Goal: Information Seeking & Learning: Understand process/instructions

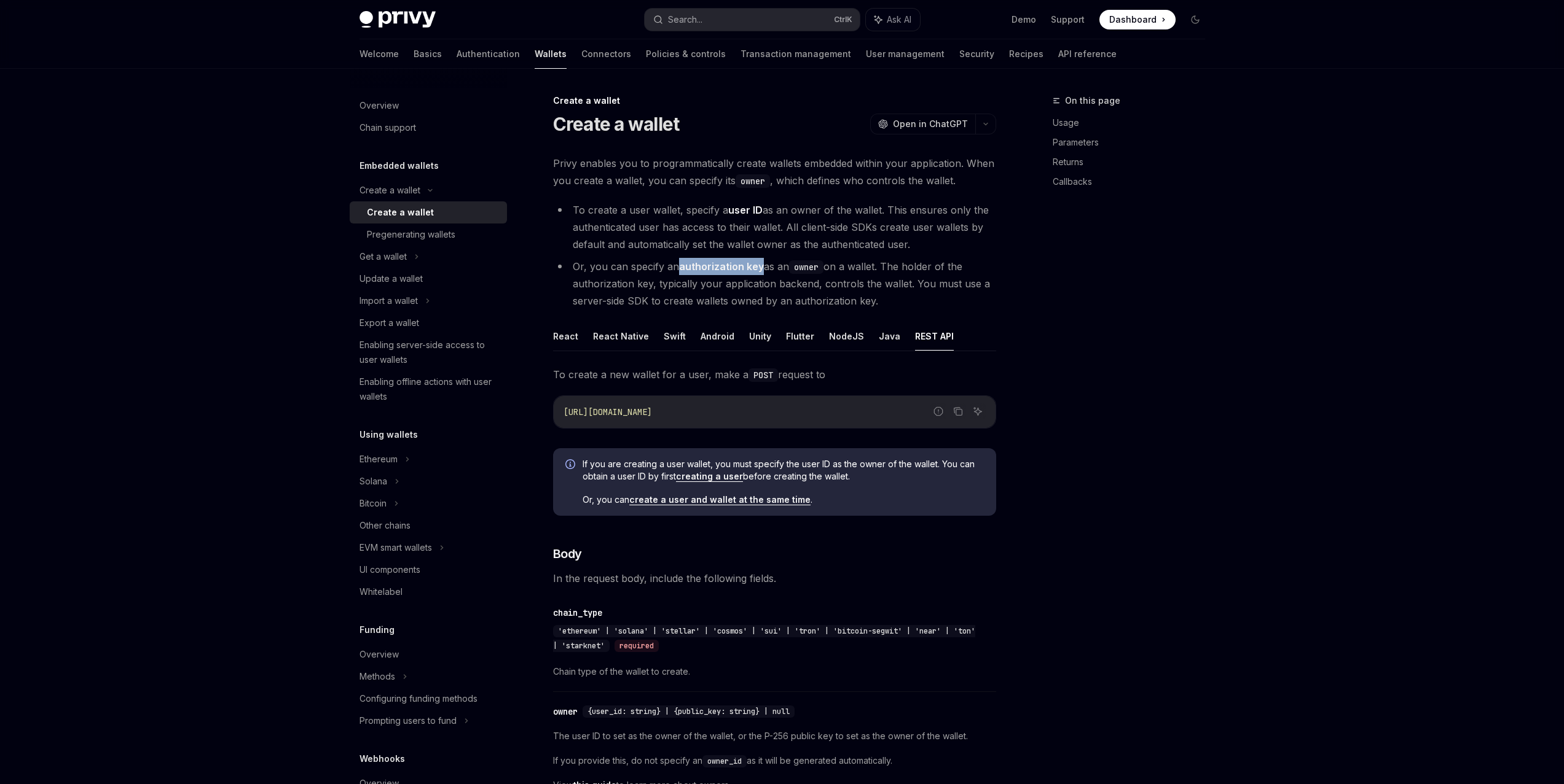
drag, startPoint x: 681, startPoint y: 271, endPoint x: 760, endPoint y: 265, distance: 79.2
click at [760, 265] on strong "authorization key" at bounding box center [721, 267] width 85 height 12
click at [776, 292] on li "Or, you can specify an authorization key as an owner on a wallet. The holder of…" at bounding box center [774, 284] width 443 height 51
drag, startPoint x: 588, startPoint y: 303, endPoint x: 886, endPoint y: 305, distance: 298.0
click at [886, 305] on li "Or, you can specify an authorization key as an owner on a wallet. The holder of…" at bounding box center [774, 284] width 443 height 51
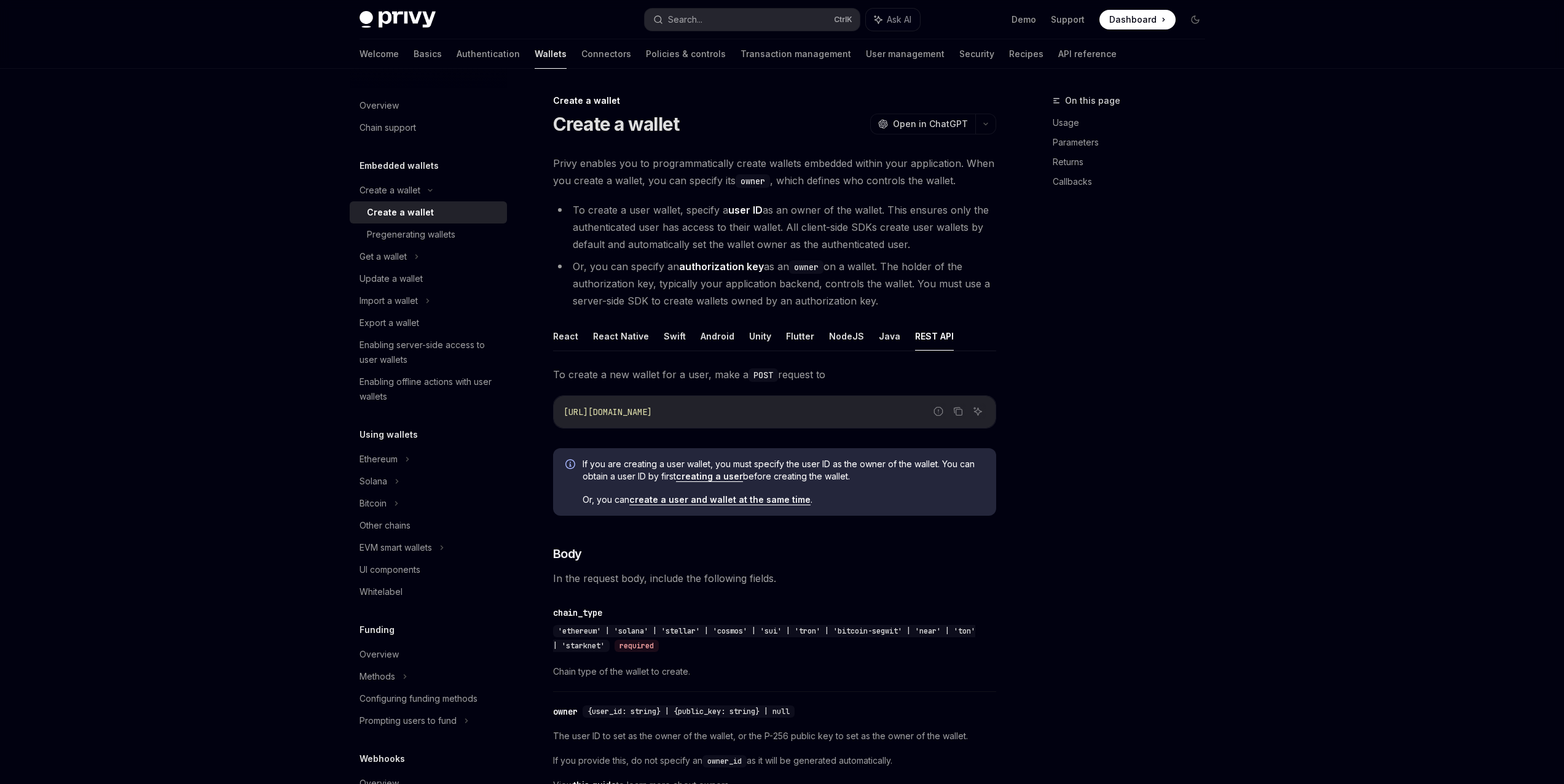
click at [886, 305] on li "Or, you can specify an authorization key as an owner on a wallet. The holder of…" at bounding box center [774, 284] width 443 height 51
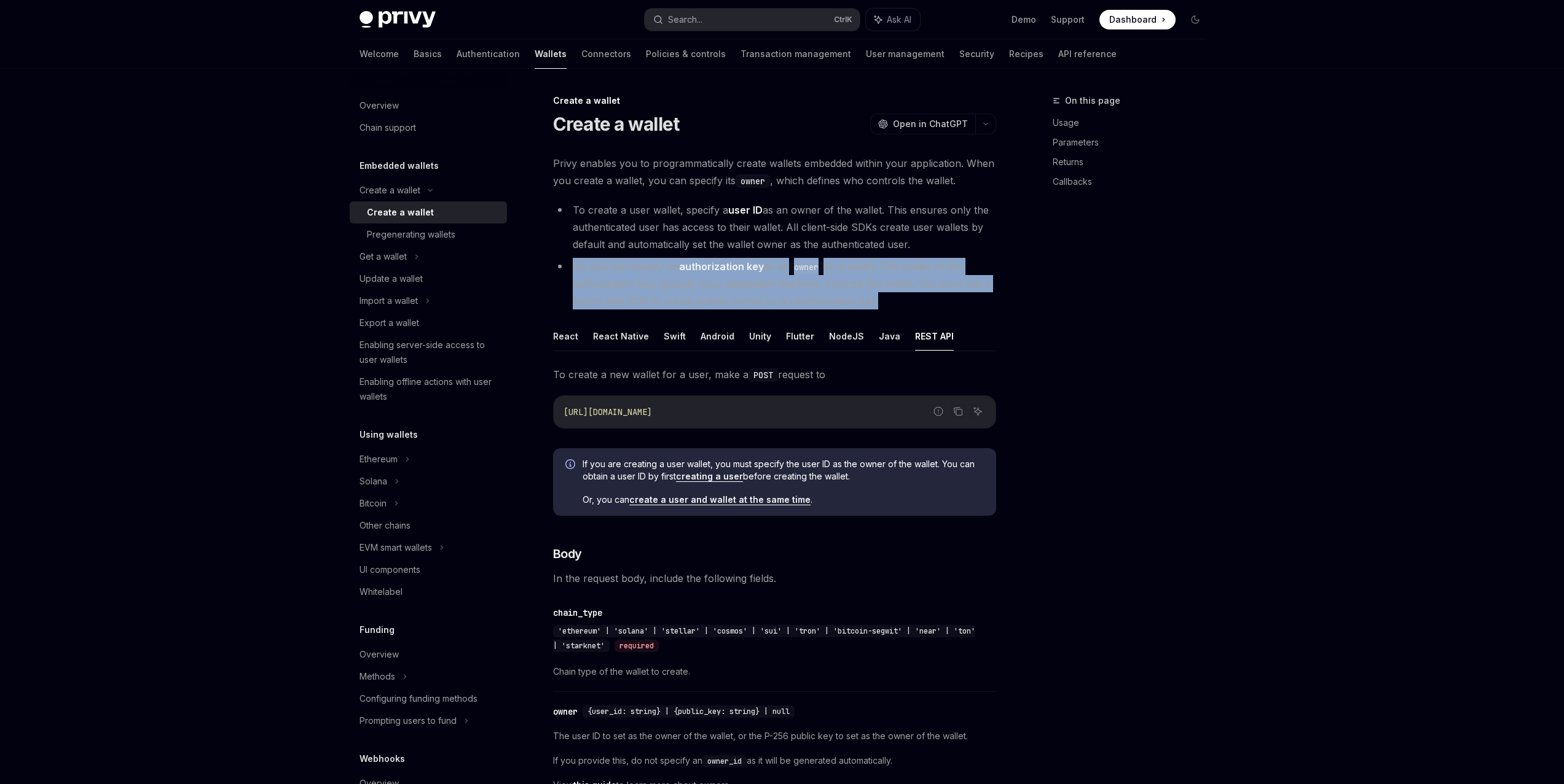
click at [886, 305] on li "Or, you can specify an authorization key as an owner on a wallet. The holder of…" at bounding box center [774, 284] width 443 height 51
click at [873, 307] on li "Or, you can specify an authorization key as an owner on a wallet. The holder of…" at bounding box center [774, 284] width 443 height 51
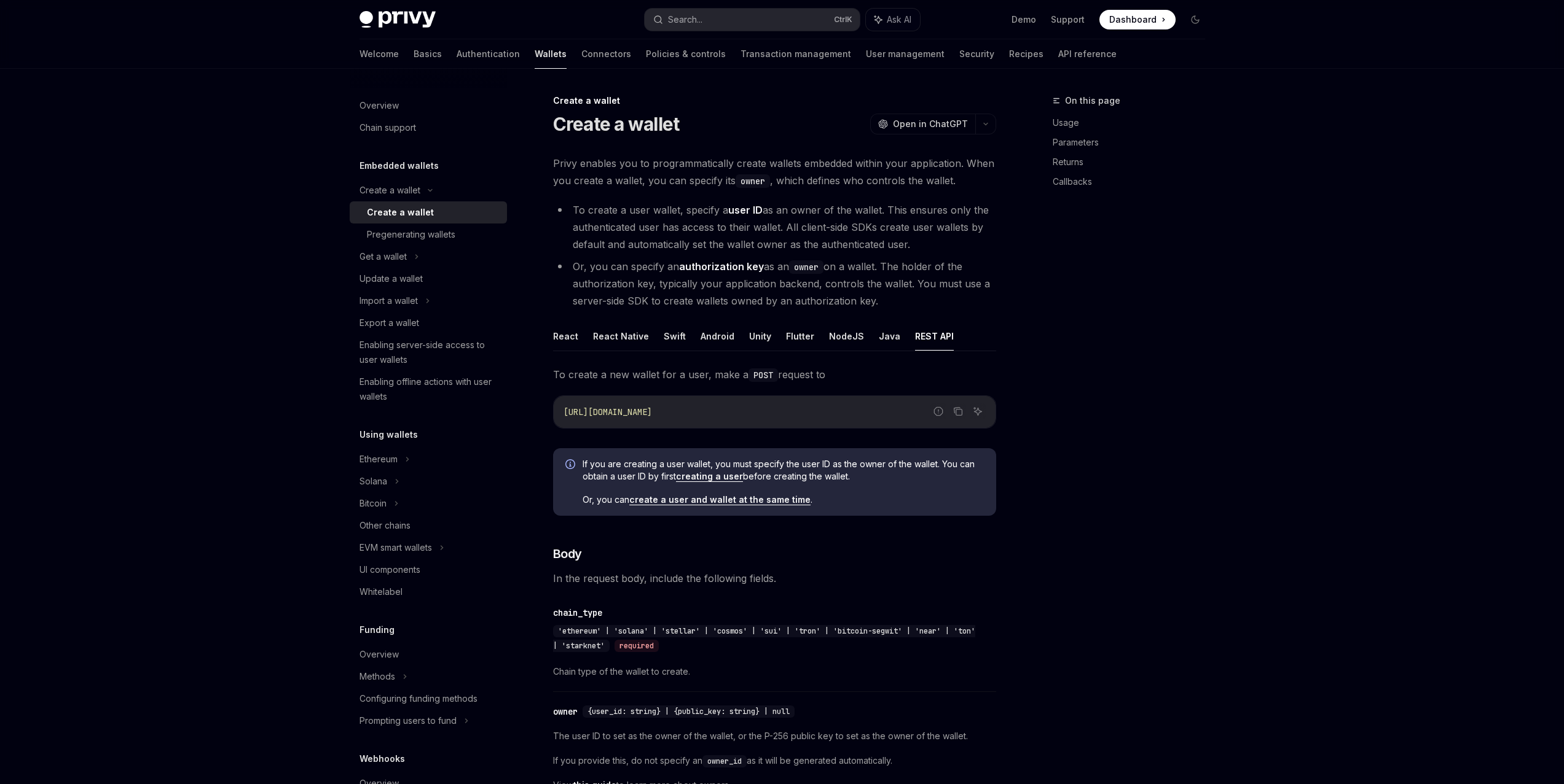
drag, startPoint x: 882, startPoint y: 304, endPoint x: 570, endPoint y: 267, distance: 314.2
click at [570, 267] on li "Or, you can specify an authorization key as an owner on a wallet. The holder of…" at bounding box center [774, 284] width 443 height 51
click at [579, 282] on li "Or, you can specify an authorization key as an owner on a wallet. The holder of…" at bounding box center [774, 284] width 443 height 51
click at [423, 242] on div "Pregenerating wallets" at bounding box center [411, 235] width 88 height 15
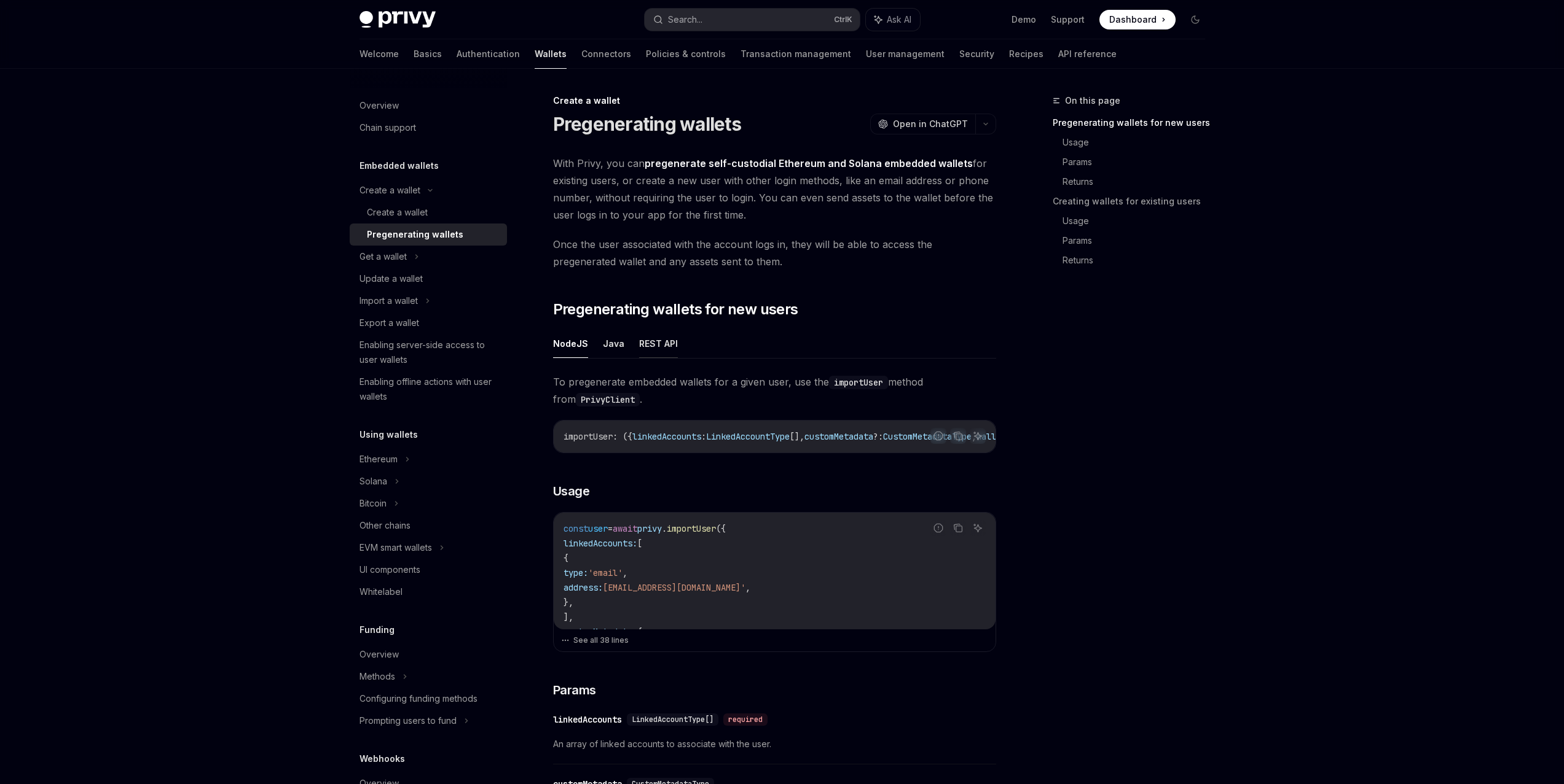
click at [656, 352] on button "REST API" at bounding box center [658, 343] width 39 height 29
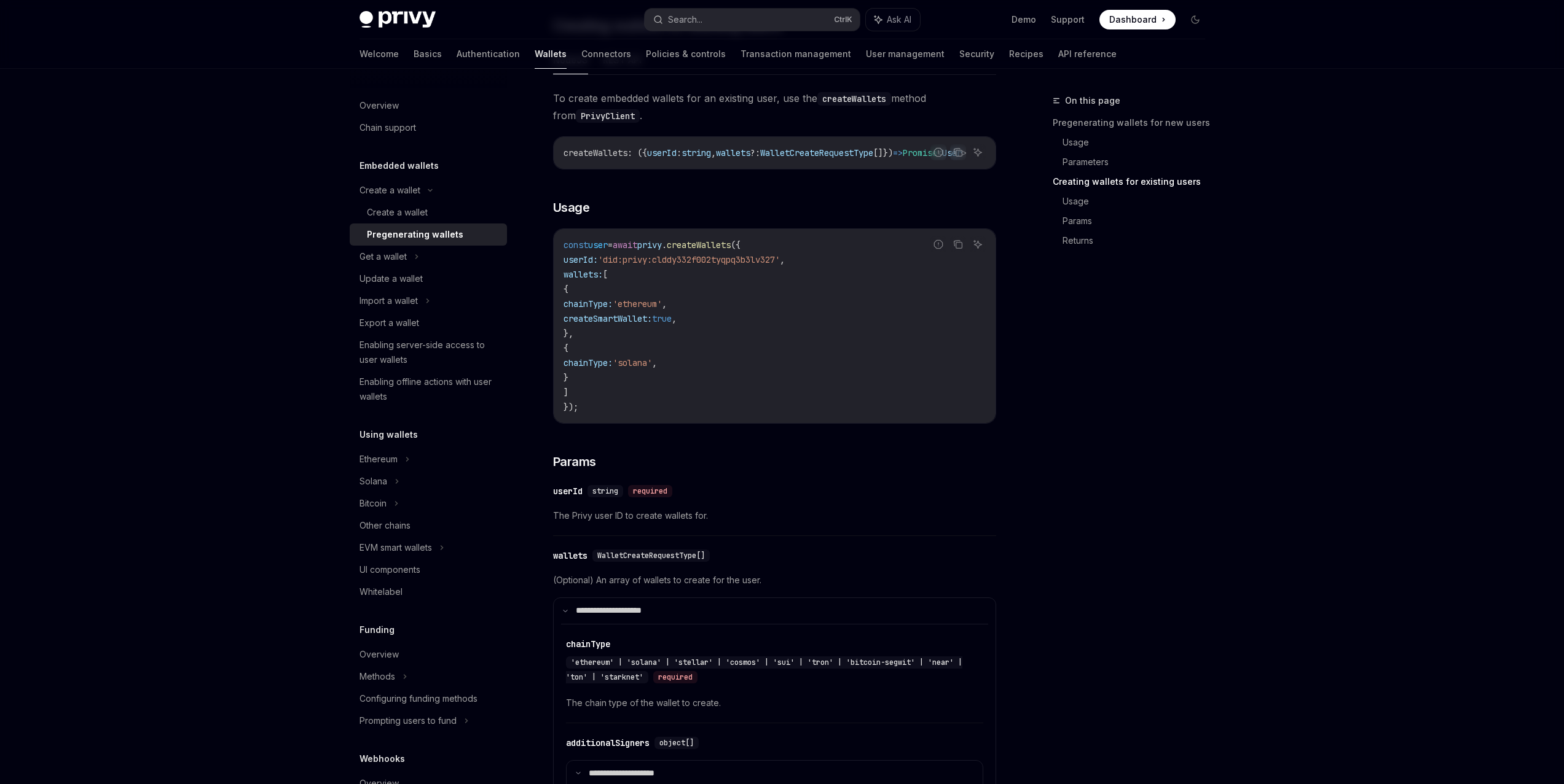
scroll to position [2026, 0]
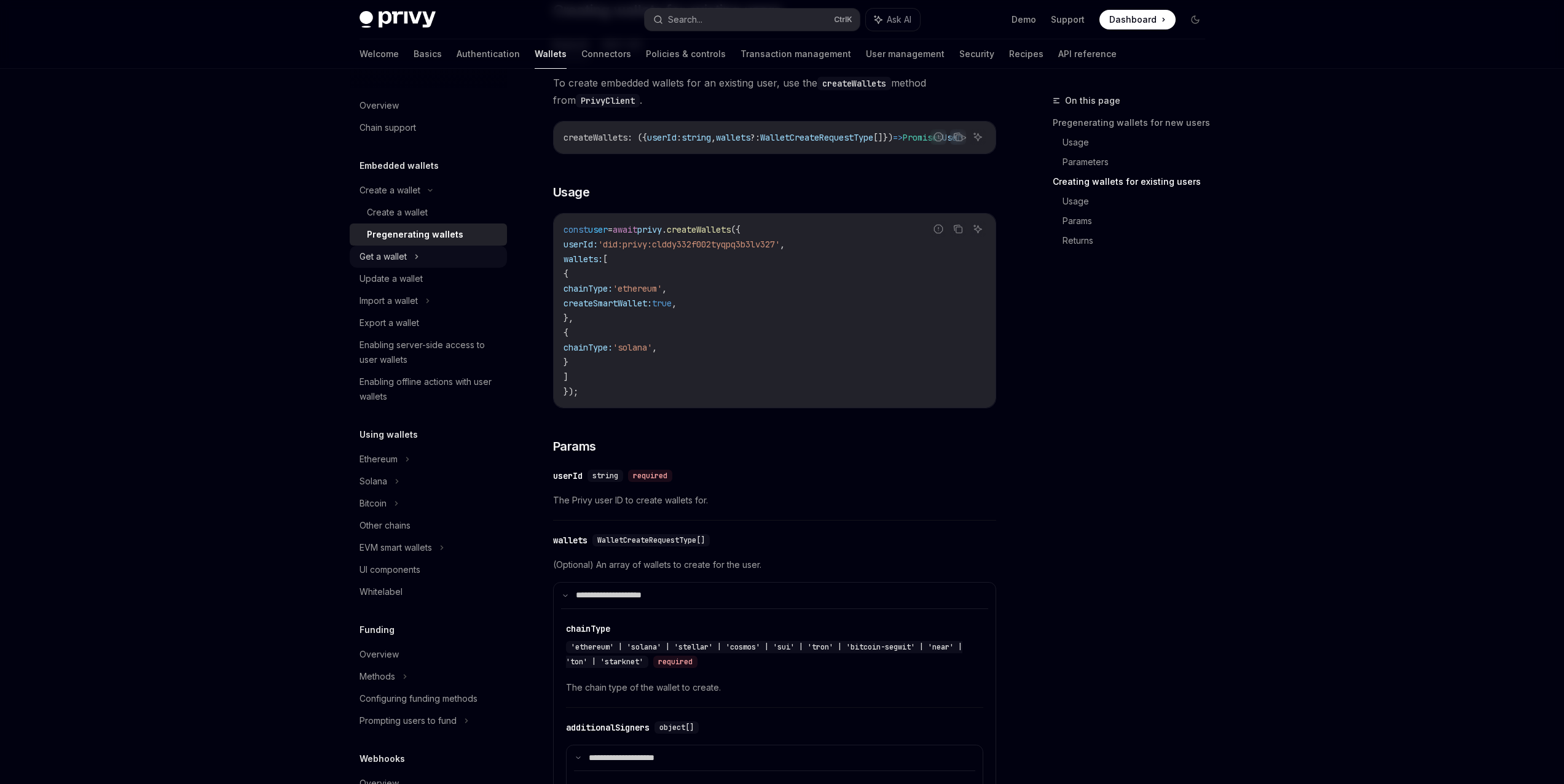
click at [400, 256] on div "Get a wallet" at bounding box center [383, 257] width 47 height 15
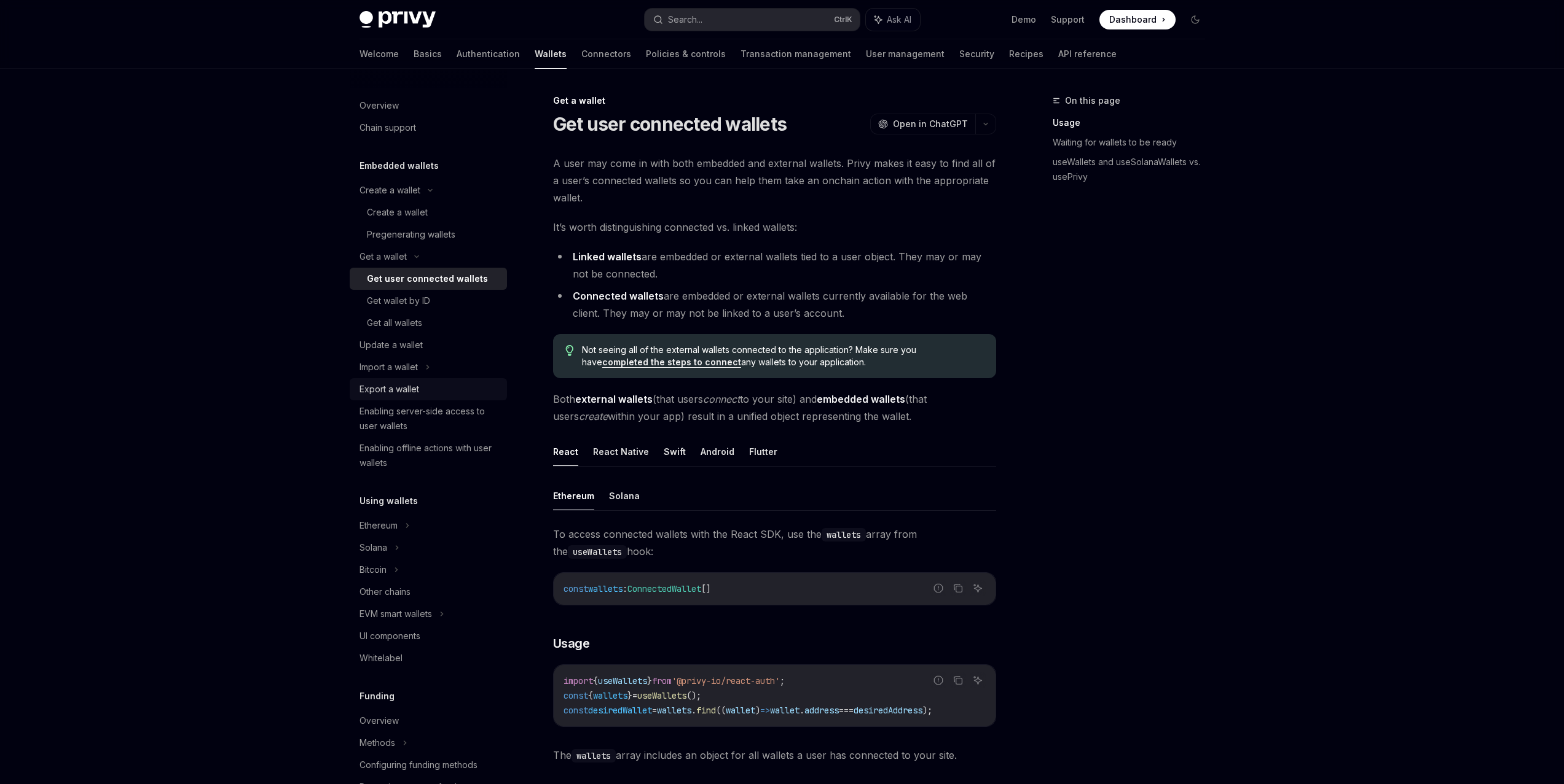
click at [423, 385] on div "Export a wallet" at bounding box center [430, 390] width 140 height 15
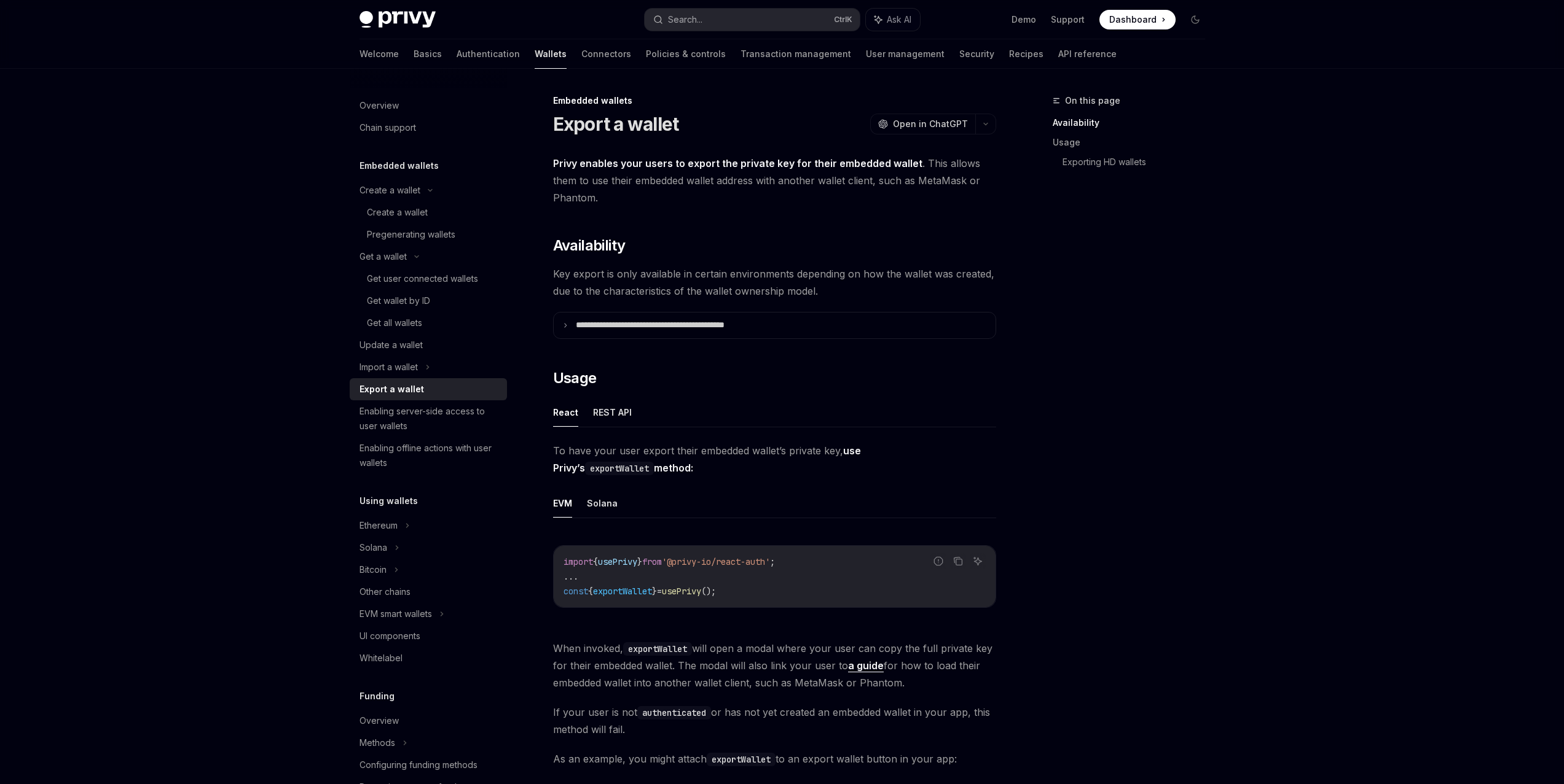
click at [647, 284] on span "Key export is only available in certain environments depending on how the walle…" at bounding box center [774, 282] width 443 height 34
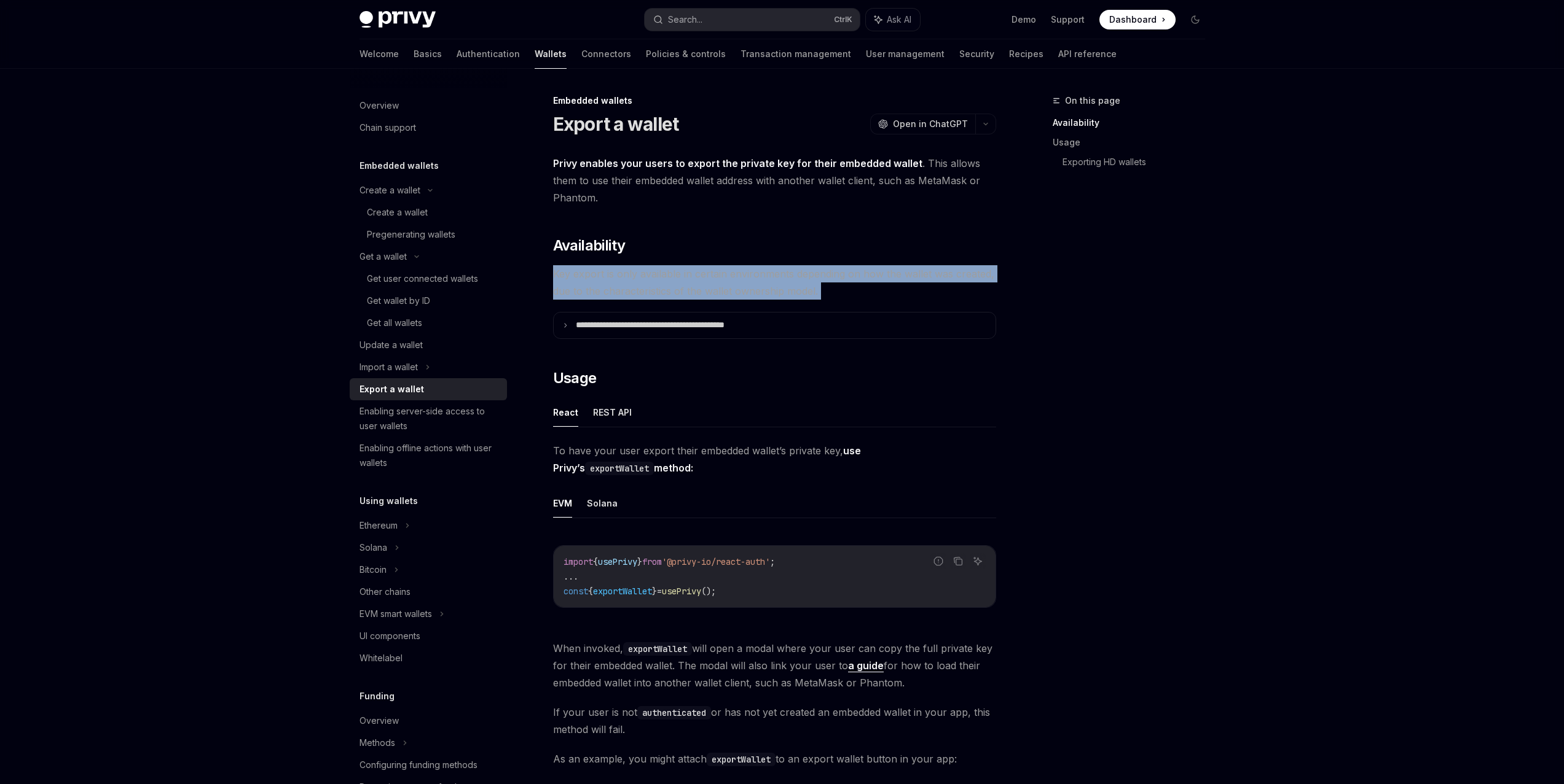
click at [647, 284] on span "Key export is only available in certain environments depending on how the walle…" at bounding box center [774, 282] width 443 height 34
click at [638, 284] on span "Key export is only available in certain environments depending on how the walle…" at bounding box center [774, 282] width 443 height 34
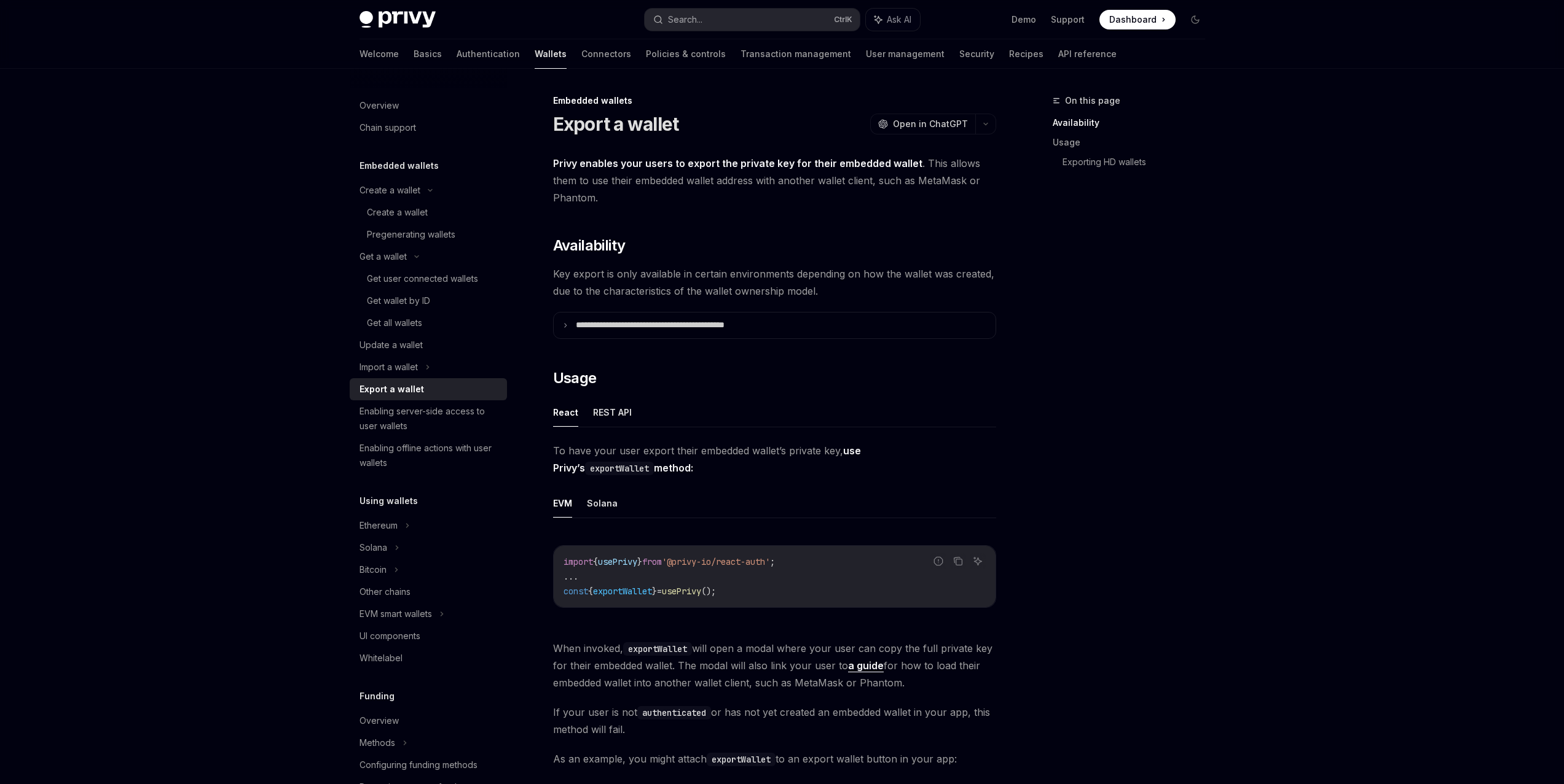
click at [645, 180] on span "Privy enables your users to export the private key for their embedded wallet . …" at bounding box center [774, 180] width 443 height 51
click at [645, 179] on span "Privy enables your users to export the private key for their embedded wallet . …" at bounding box center [774, 180] width 443 height 51
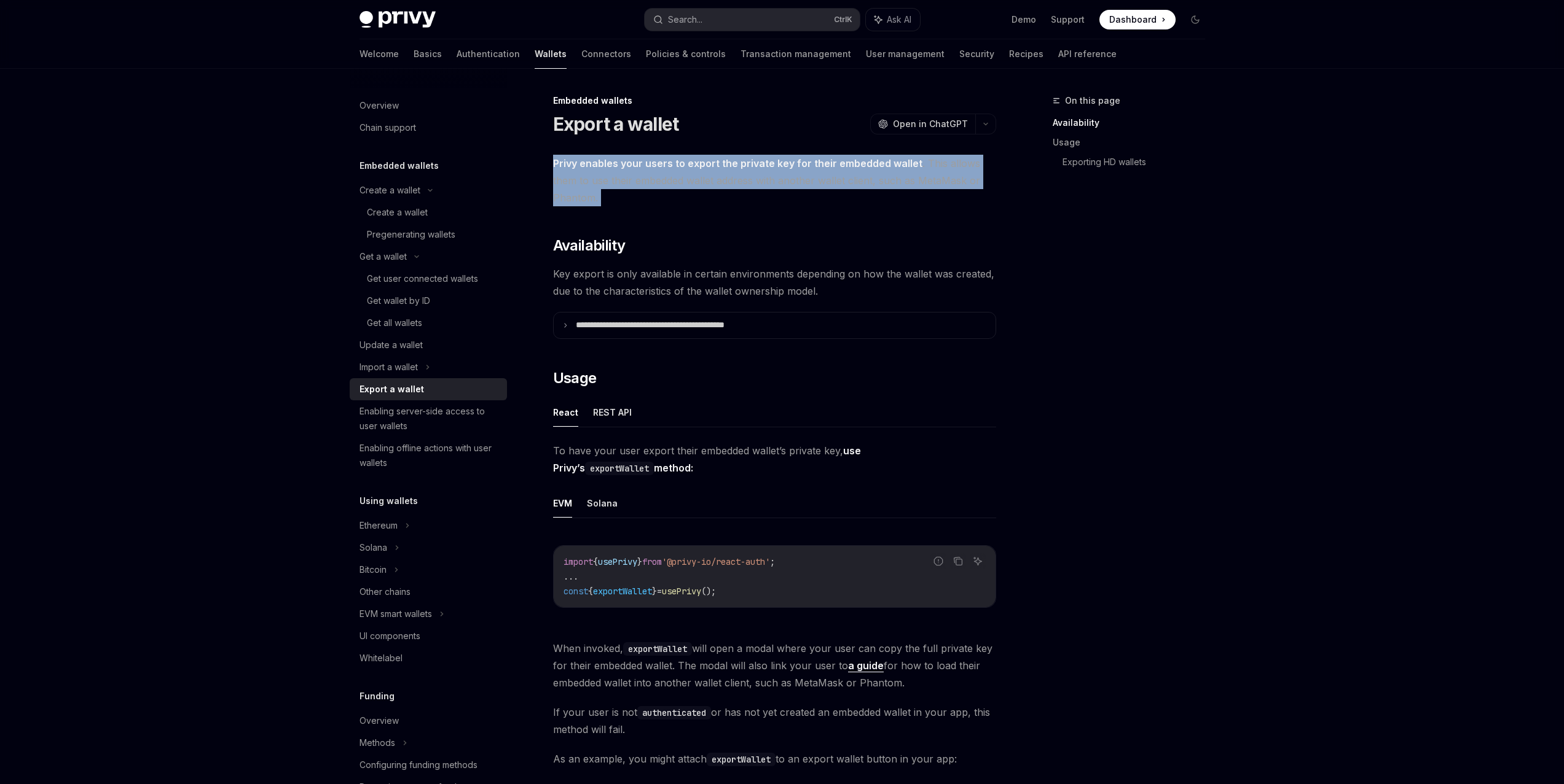
click at [645, 179] on span "Privy enables your users to export the private key for their embedded wallet . …" at bounding box center [774, 180] width 443 height 51
click at [631, 185] on span "Privy enables your users to export the private key for their embedded wallet . …" at bounding box center [774, 180] width 443 height 51
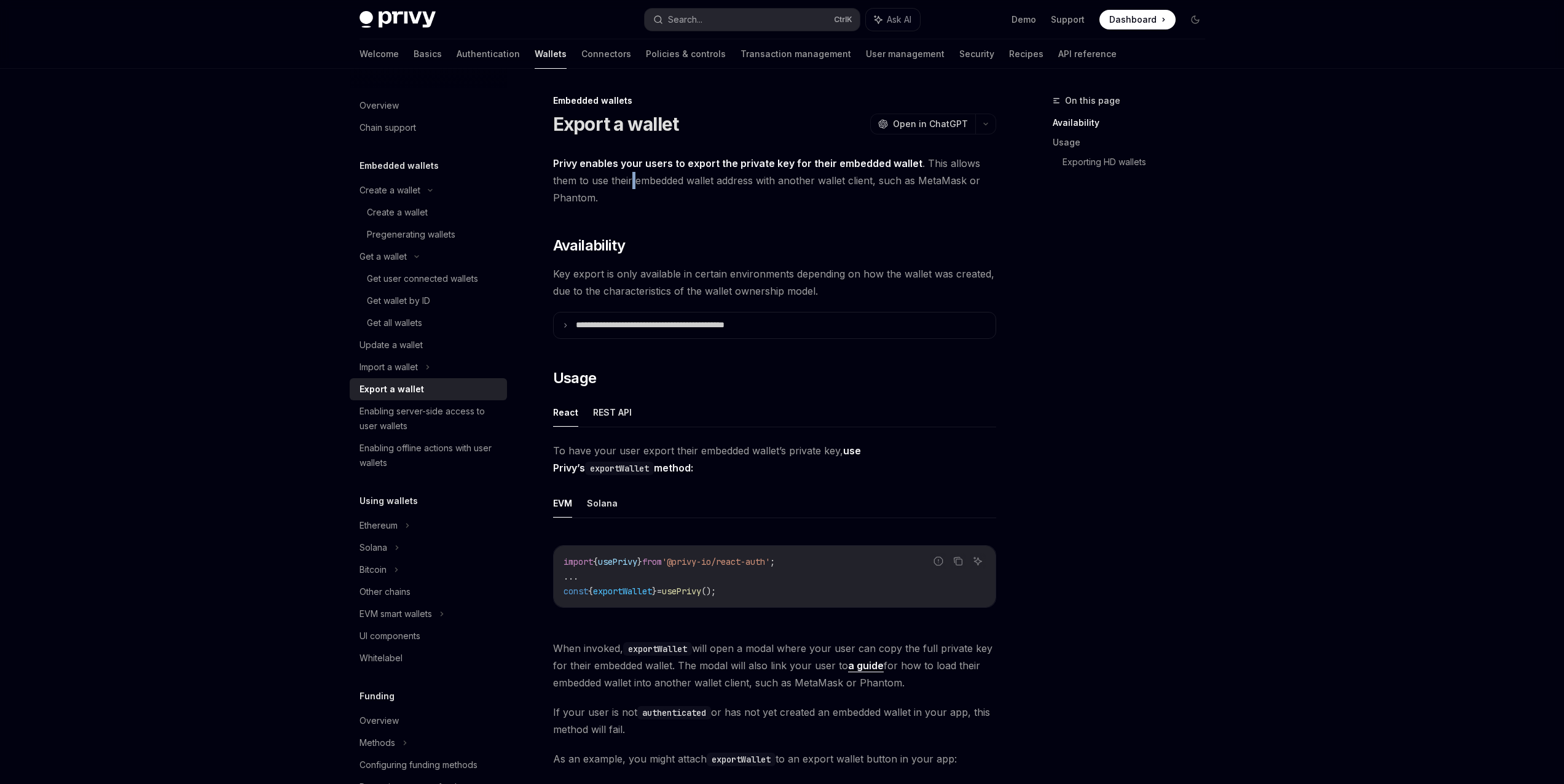
click at [631, 185] on span "Privy enables your users to export the private key for their embedded wallet . …" at bounding box center [774, 180] width 443 height 51
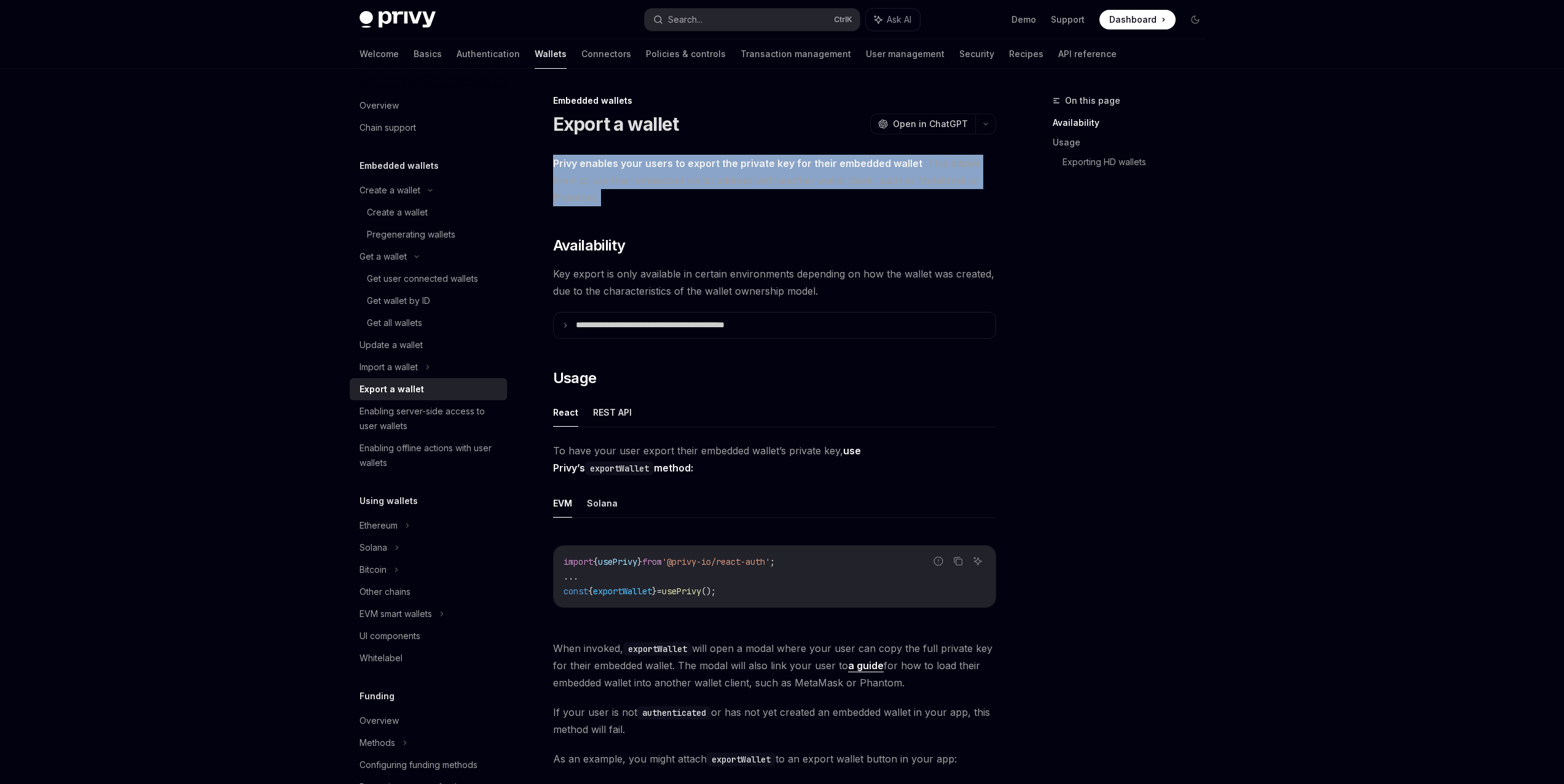
click at [631, 185] on span "Privy enables your users to export the private key for their embedded wallet . …" at bounding box center [774, 180] width 443 height 51
click at [623, 192] on span "Privy enables your users to export the private key for their embedded wallet . …" at bounding box center [774, 180] width 443 height 51
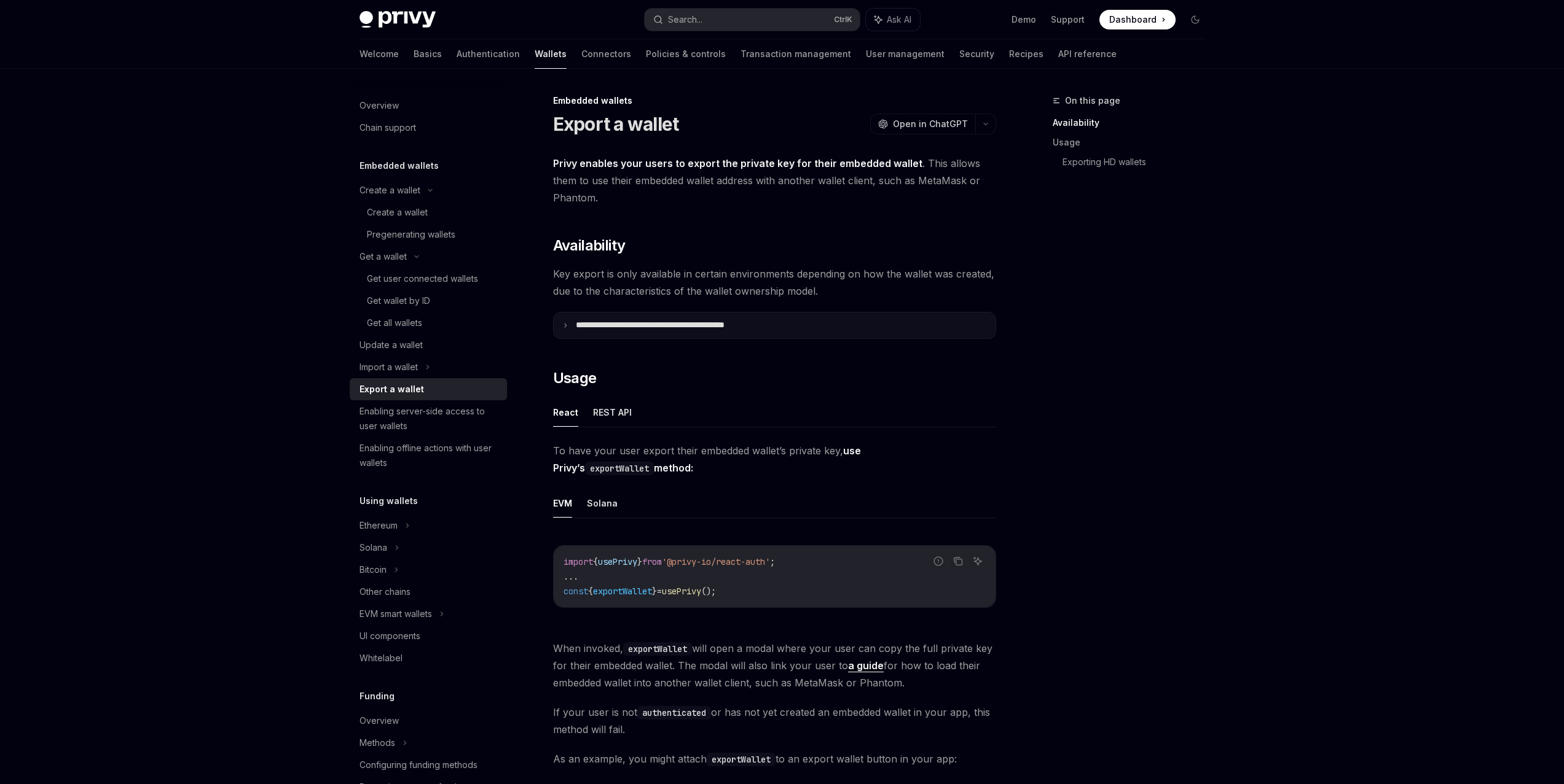
click at [745, 312] on summary "**********" at bounding box center [775, 325] width 442 height 26
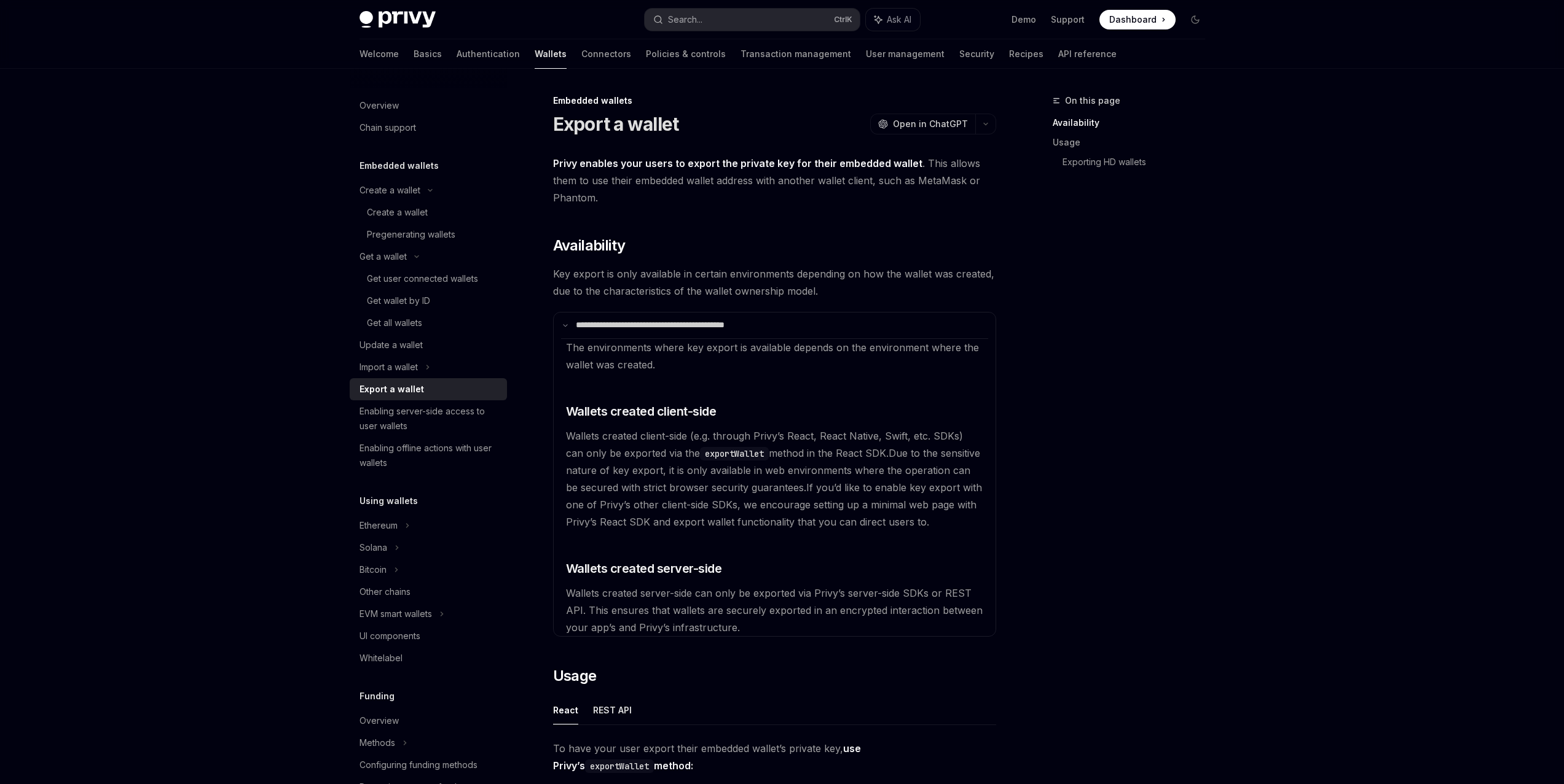
click at [673, 287] on span "Key export is only available in certain environments depending on how the walle…" at bounding box center [774, 282] width 443 height 34
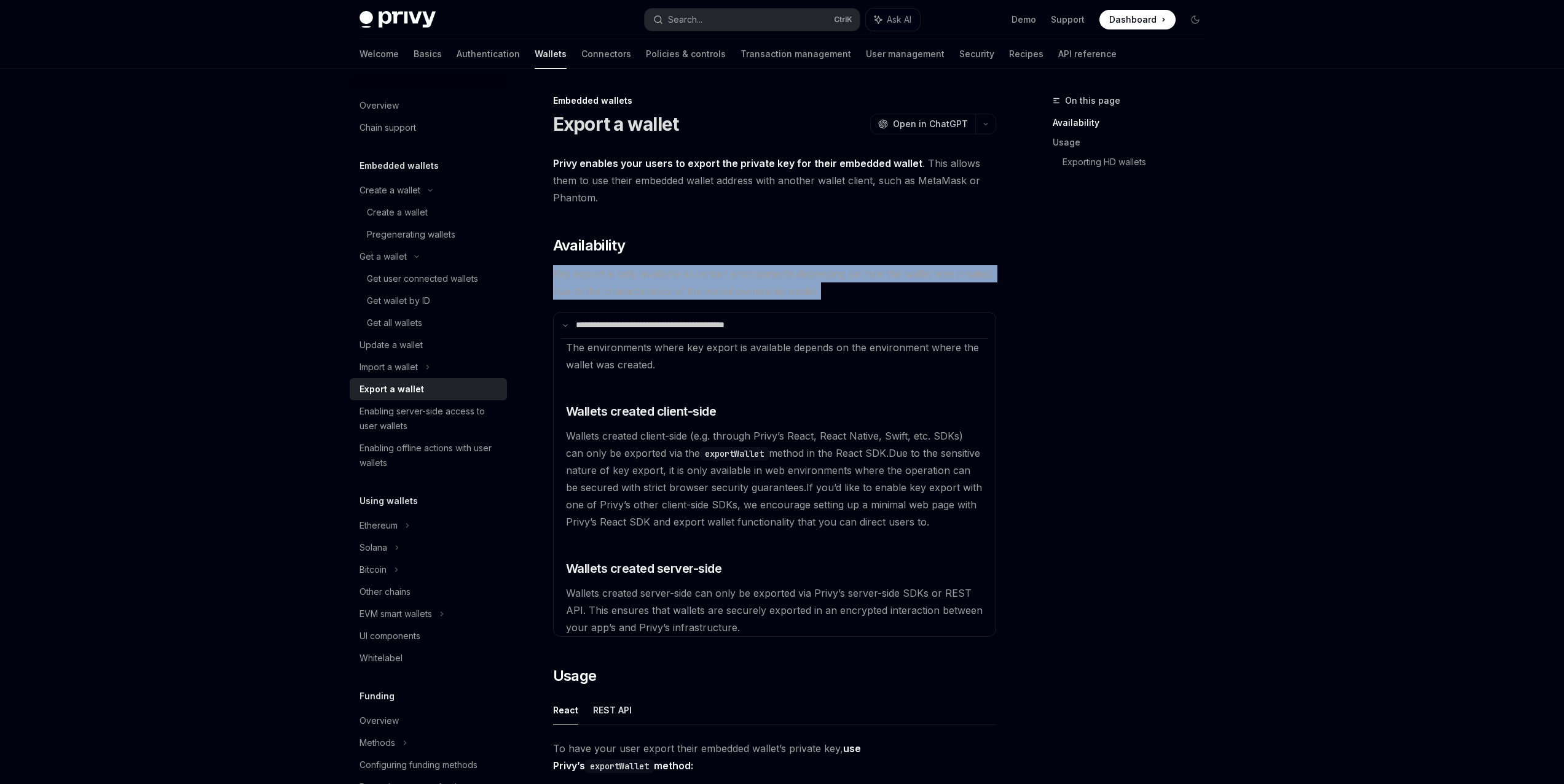
drag, startPoint x: 673, startPoint y: 287, endPoint x: 664, endPoint y: 287, distance: 9.0
click at [673, 287] on span "Key export is only available in certain environments depending on how the walle…" at bounding box center [774, 282] width 443 height 34
click at [664, 287] on span "Key export is only available in certain environments depending on how the walle…" at bounding box center [774, 282] width 443 height 34
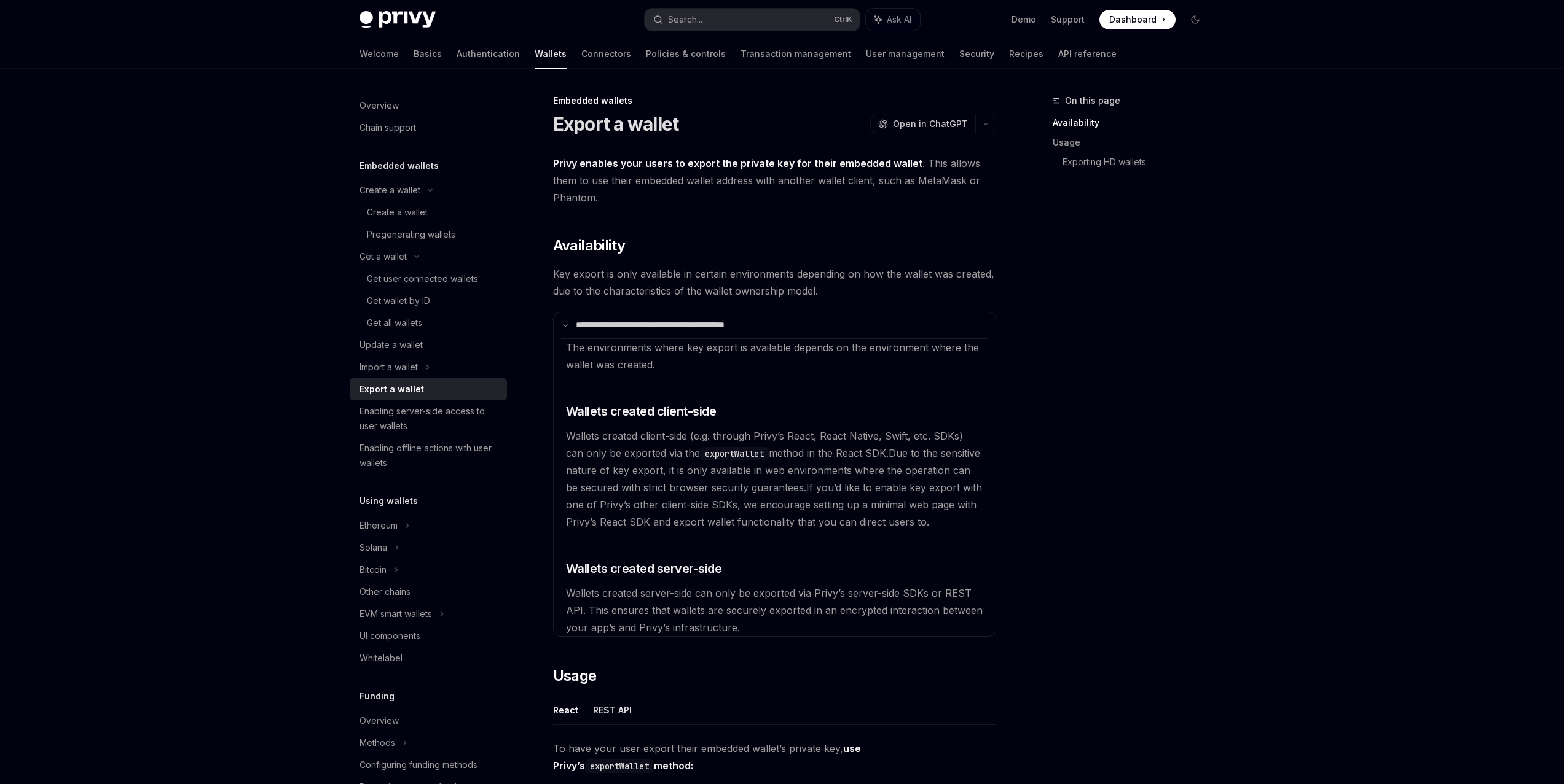
click at [801, 494] on available\ "The environments where key export is available depends on the environment where…" at bounding box center [775, 487] width 427 height 298
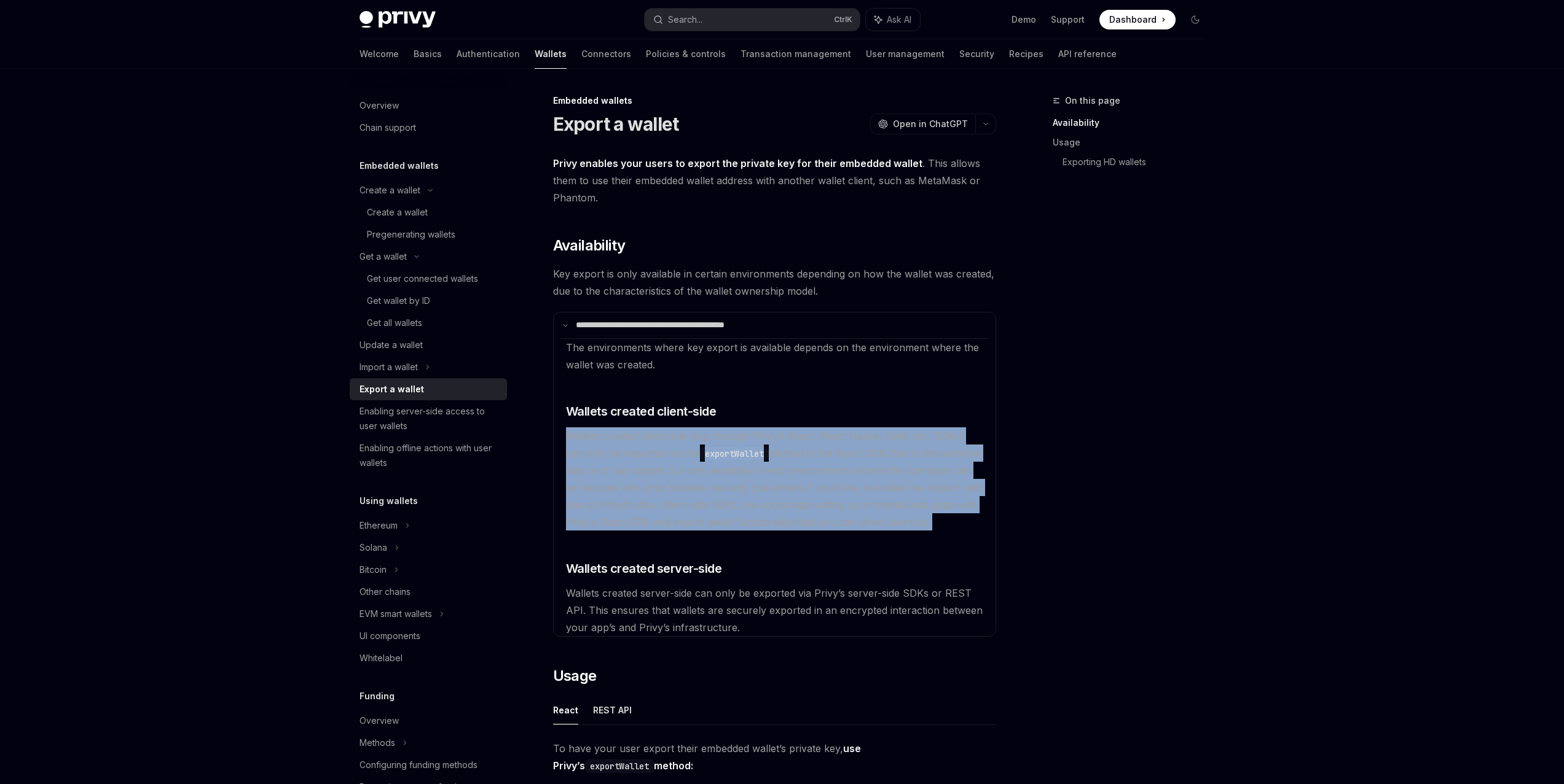
click at [801, 494] on available\ "The environments where key export is available depends on the environment where…" at bounding box center [775, 487] width 427 height 298
click at [794, 501] on span "If you’d like to enable key export with one of Privy’s other client-side SDKs, …" at bounding box center [774, 505] width 416 height 47
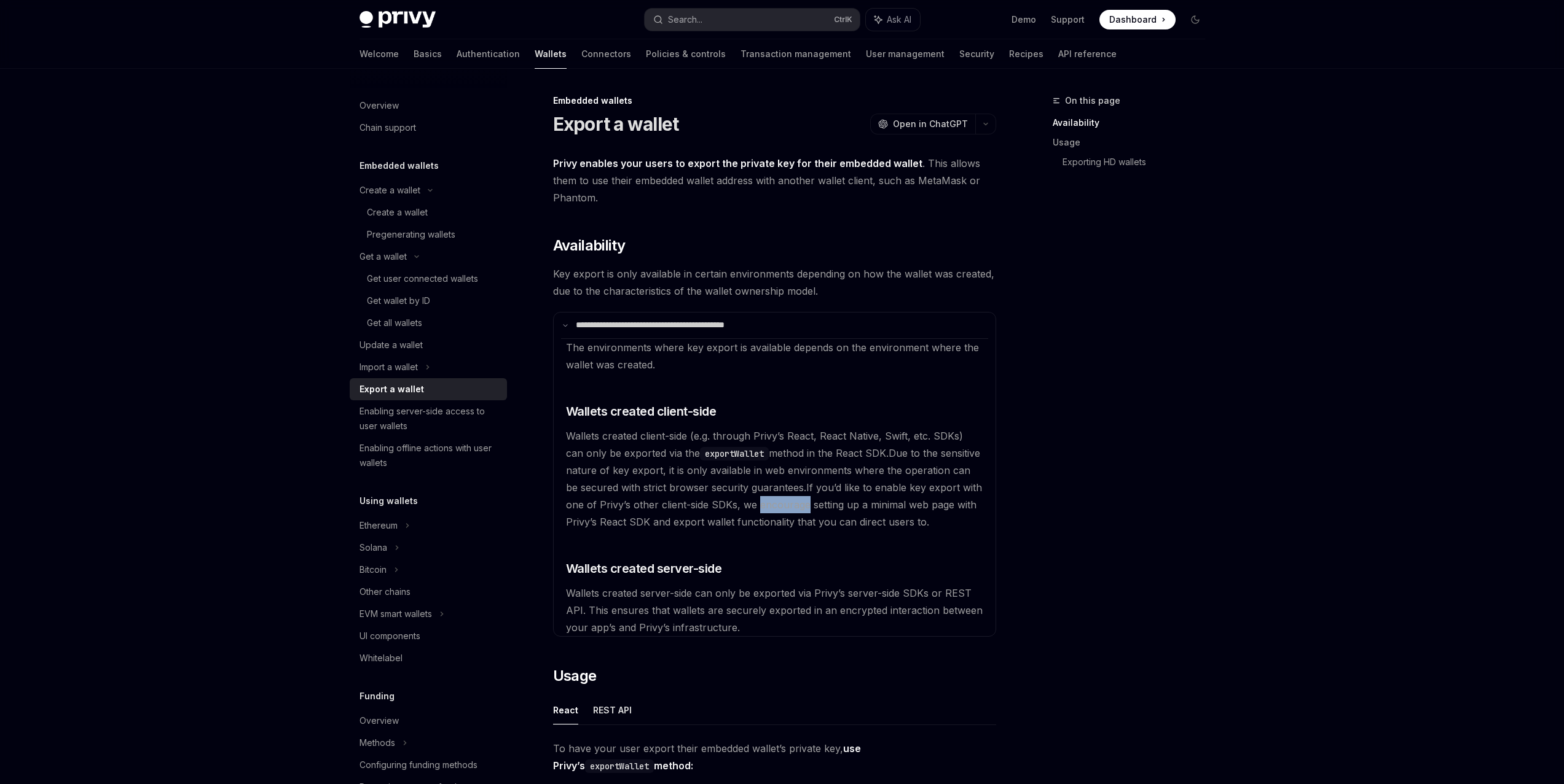
click at [794, 501] on span "If you’d like to enable key export with one of Privy’s other client-side SDKs, …" at bounding box center [774, 505] width 416 height 47
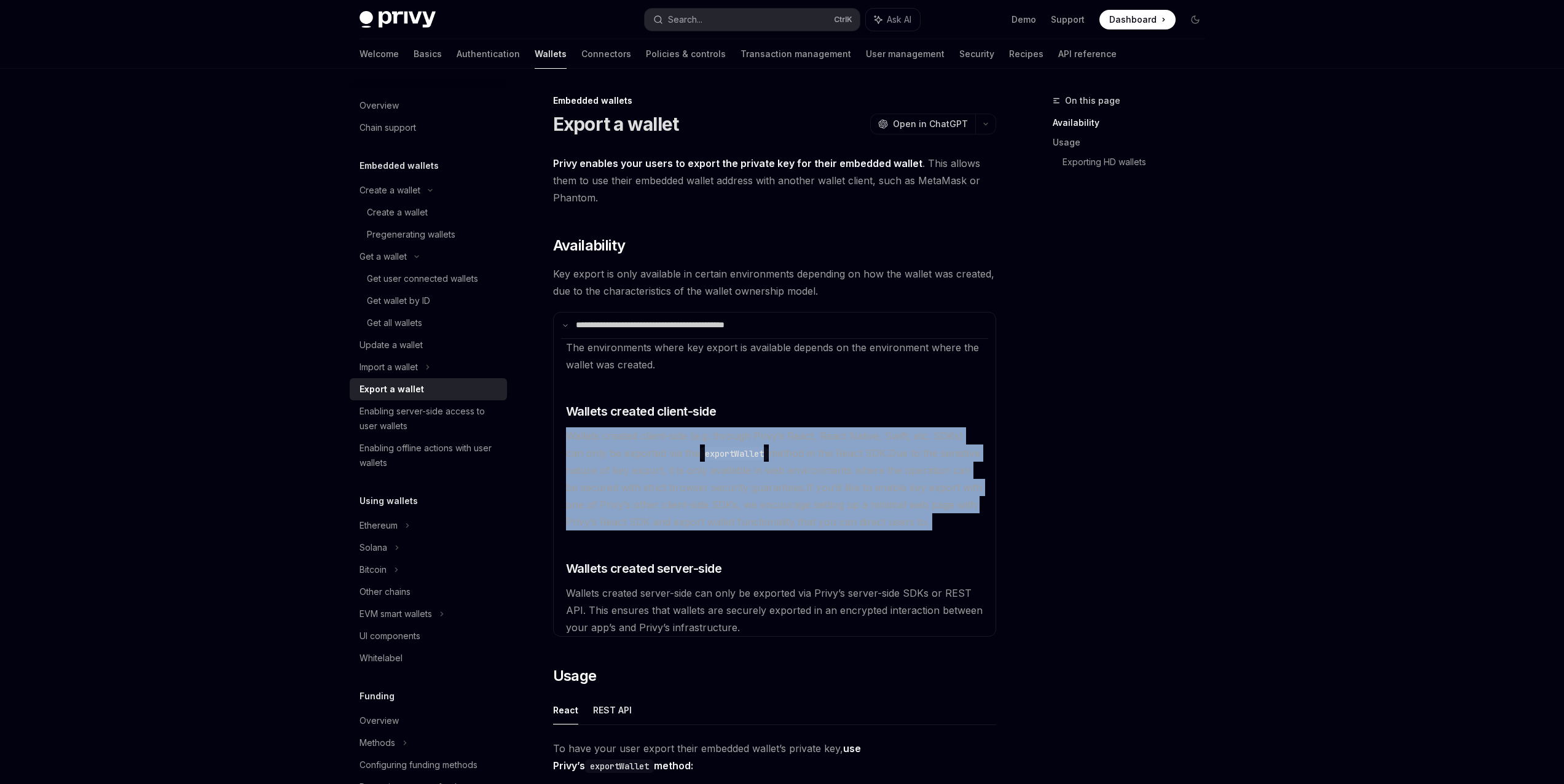
click at [794, 501] on span "If you’d like to enable key export with one of Privy’s other client-side SDKs, …" at bounding box center [774, 505] width 416 height 47
click at [783, 506] on span "If you’d like to enable key export with one of Privy’s other client-side SDKs, …" at bounding box center [774, 505] width 416 height 47
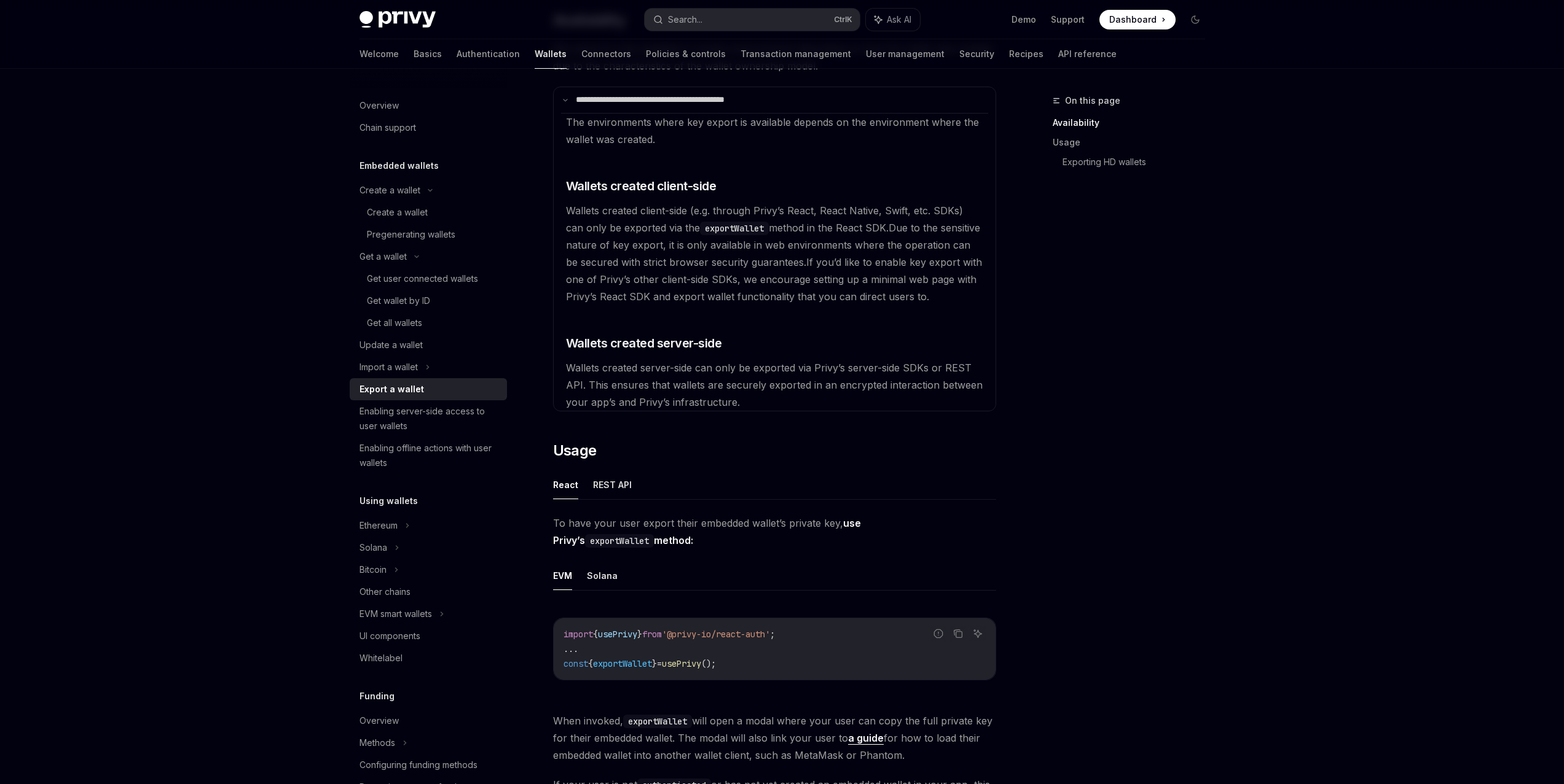
scroll to position [246, 0]
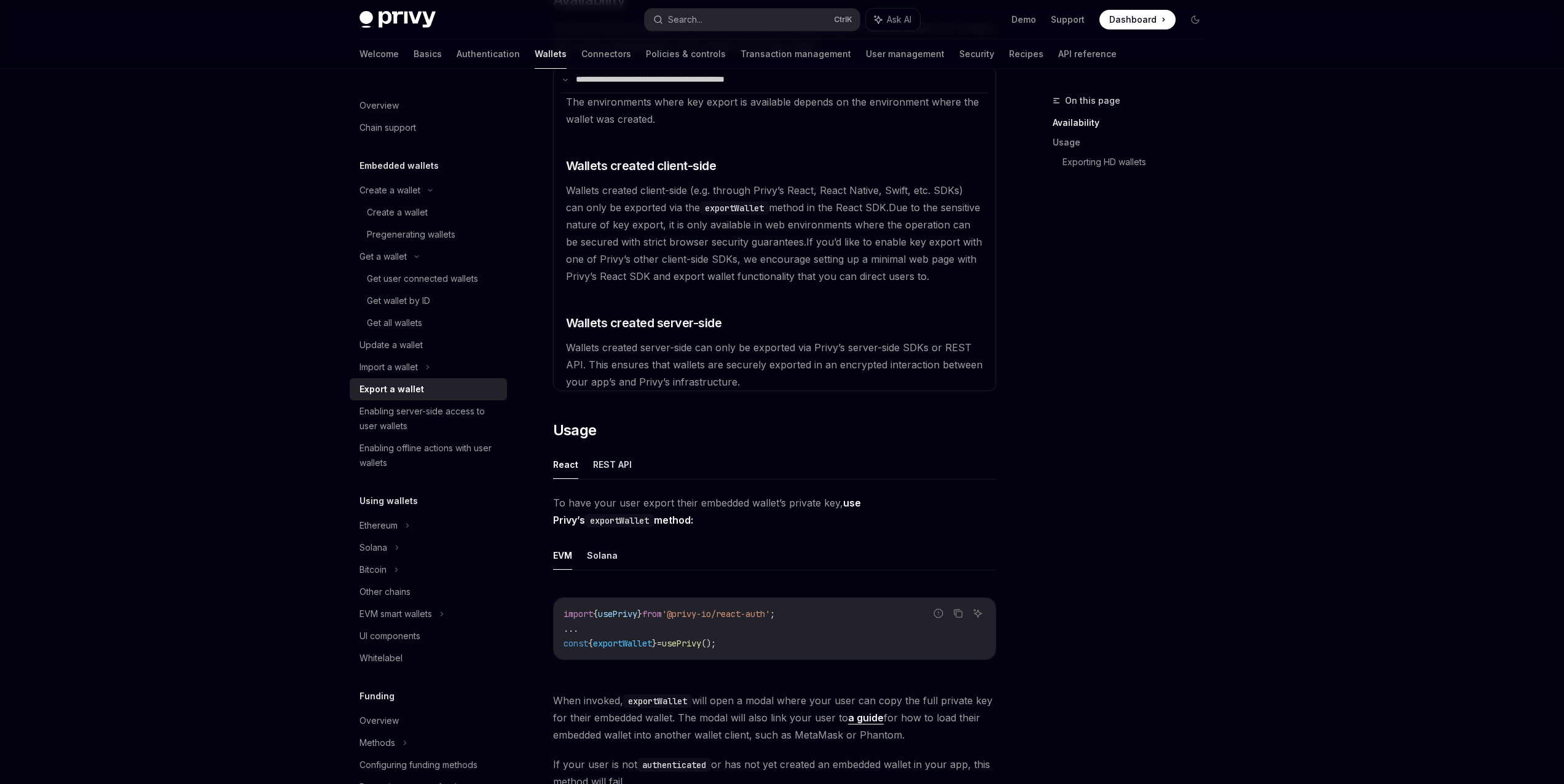
click at [795, 503] on span "To have your user export their embedded wallet’s private key, use Privy’s expor…" at bounding box center [774, 511] width 443 height 34
click at [784, 514] on span "To have your user export their embedded wallet’s private key, use Privy’s expor…" at bounding box center [774, 511] width 443 height 34
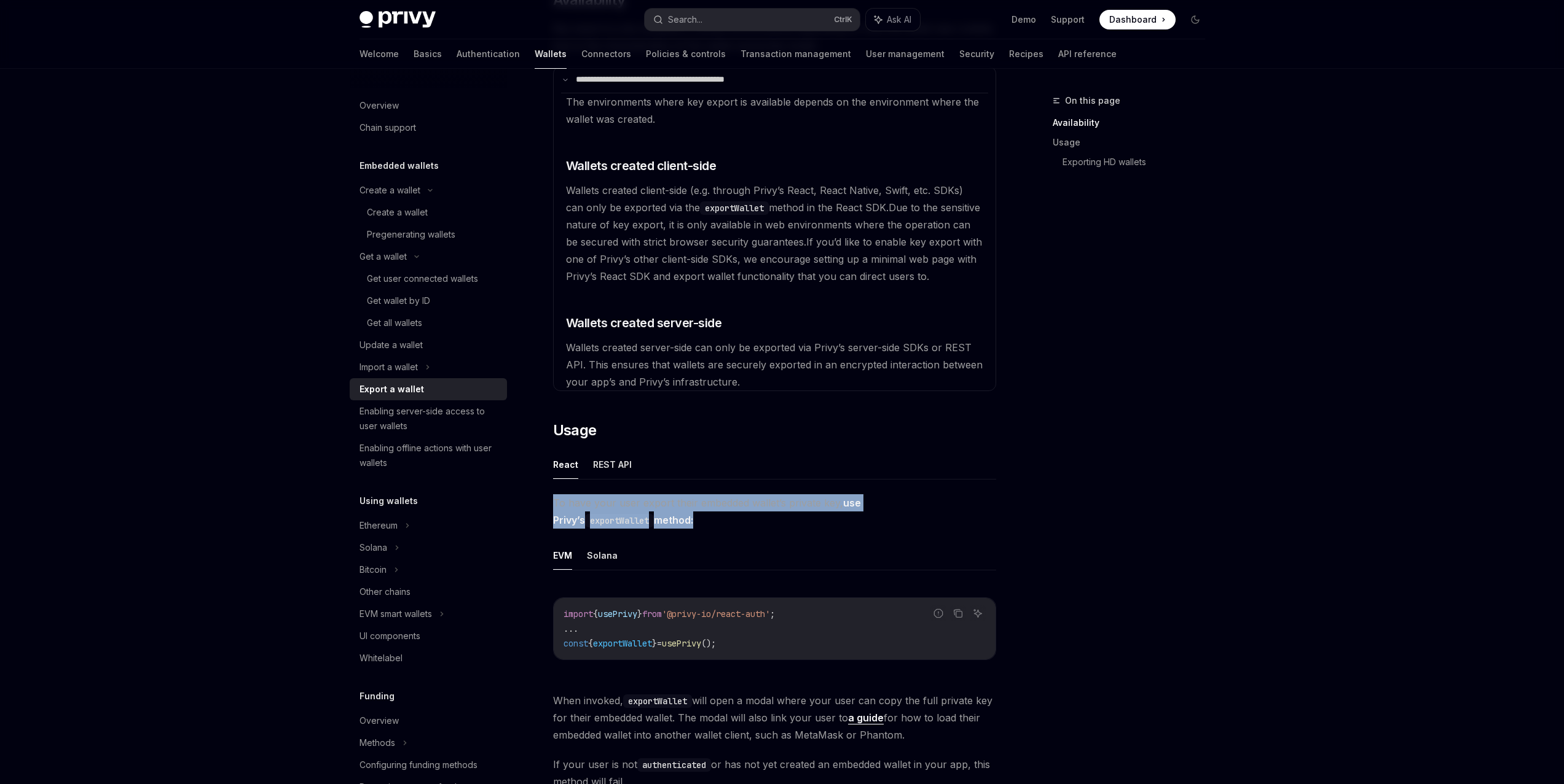
click at [784, 514] on span "To have your user export their embedded wallet’s private key, use Privy’s expor…" at bounding box center [774, 511] width 443 height 34
click at [777, 522] on span "To have your user export their embedded wallet’s private key, use Privy’s expor…" at bounding box center [774, 511] width 443 height 34
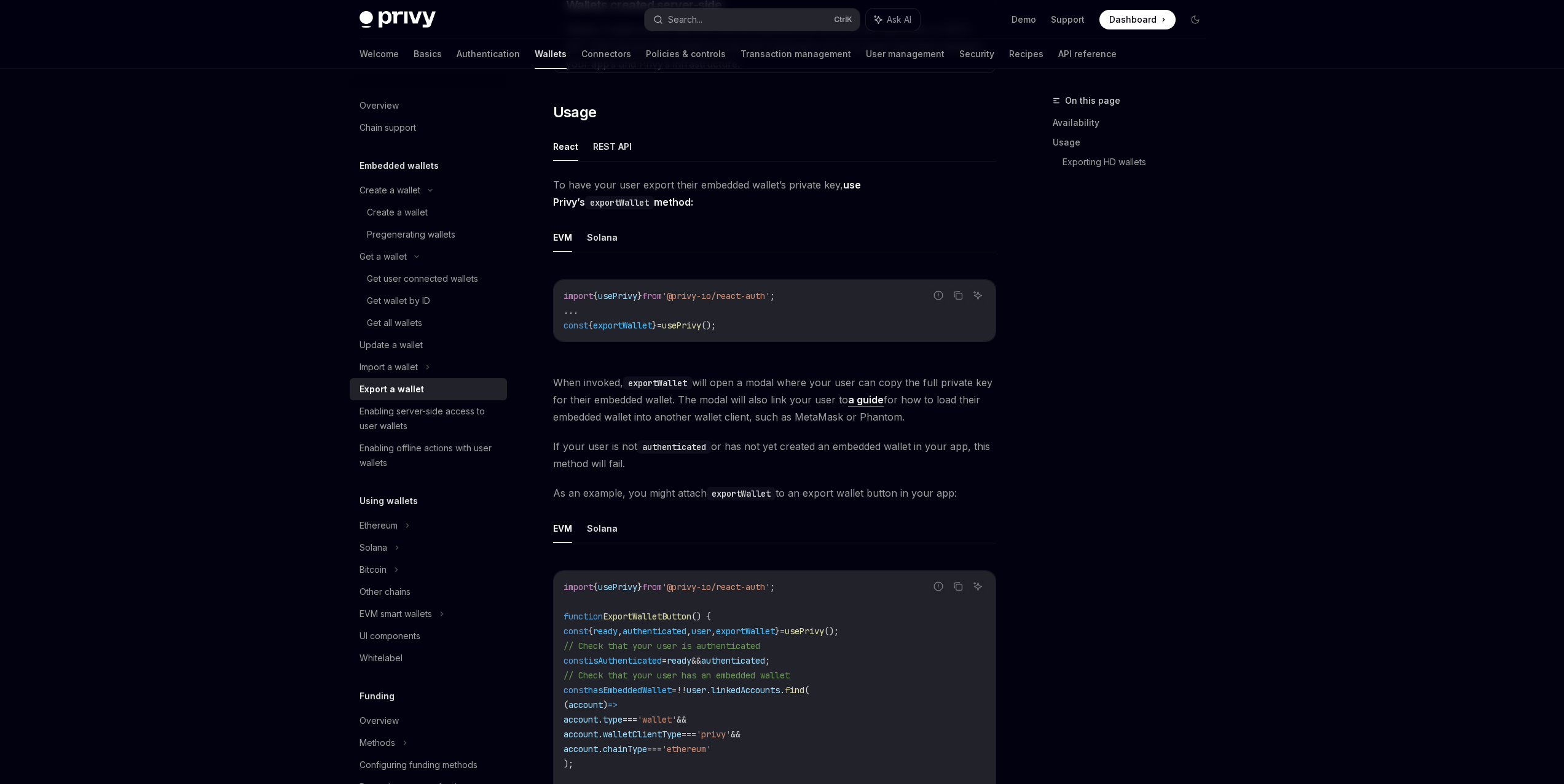
scroll to position [252, 0]
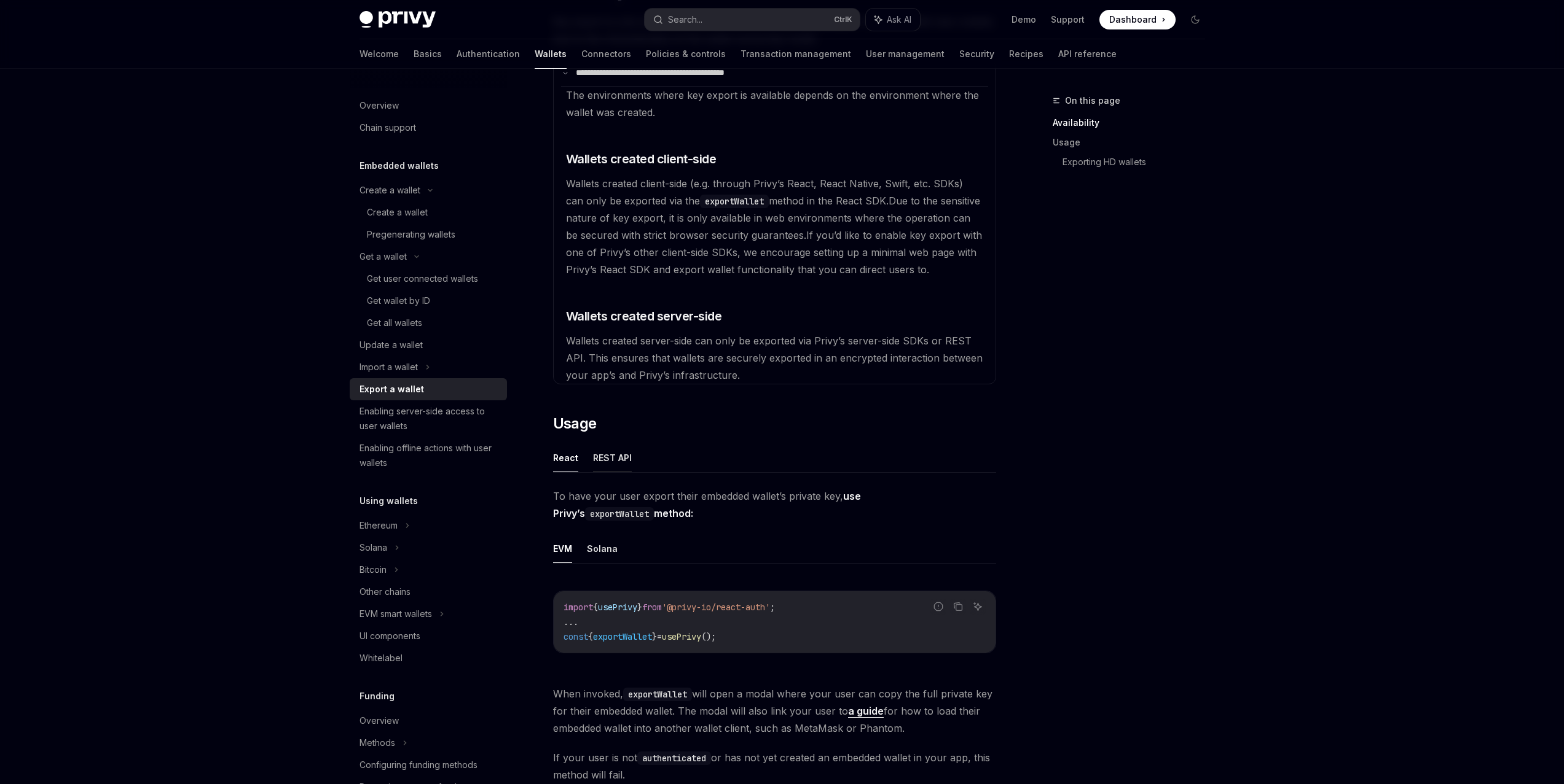
click at [612, 461] on button "REST API" at bounding box center [612, 458] width 39 height 29
type textarea "*"
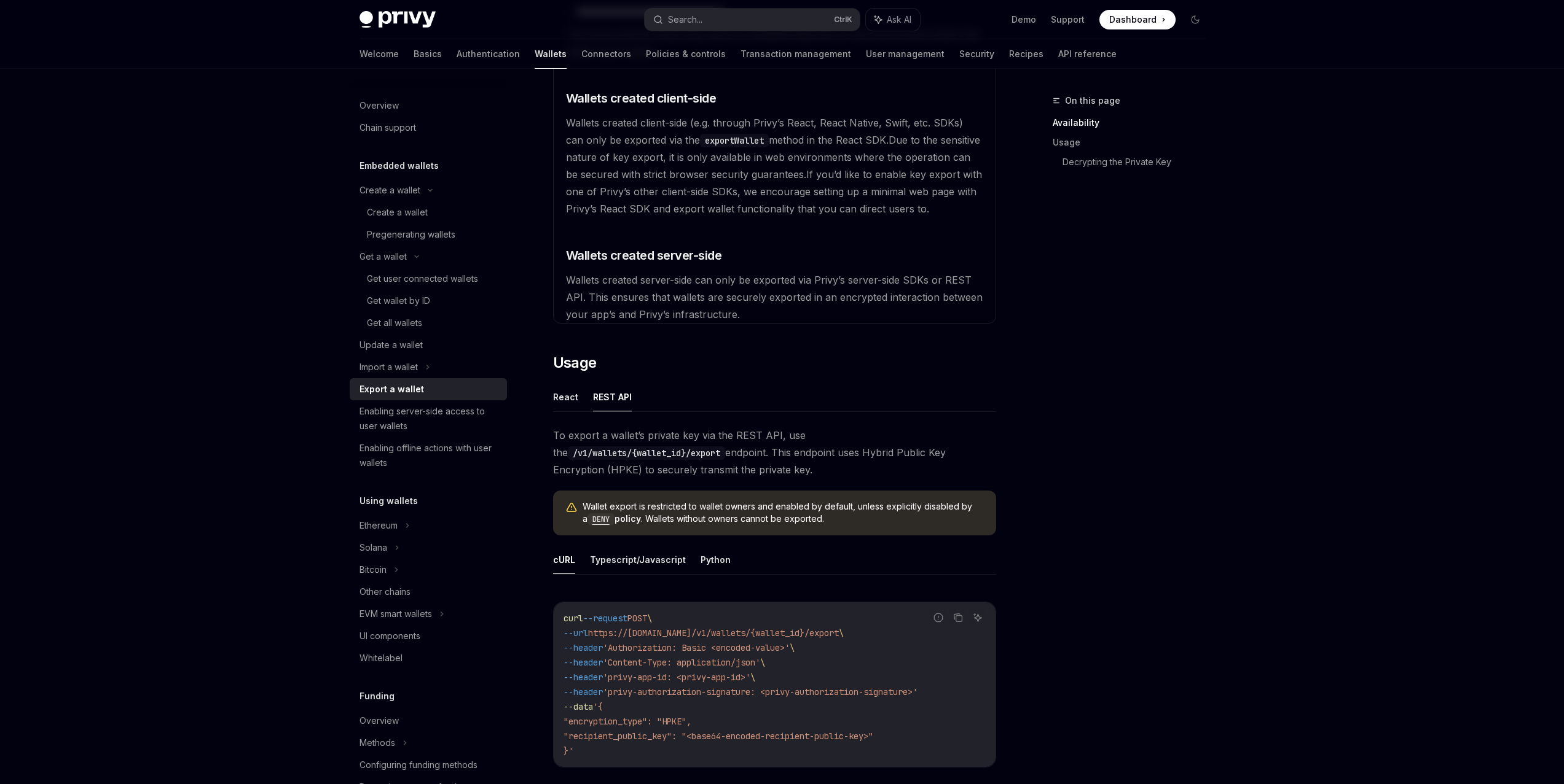
scroll to position [314, 0]
click at [786, 512] on span "Wallet export is restricted to wallet owners and enabled by default, unless exp…" at bounding box center [783, 512] width 401 height 25
click at [778, 518] on span "Wallet export is restricted to wallet owners and enabled by default, unless exp…" at bounding box center [783, 512] width 401 height 25
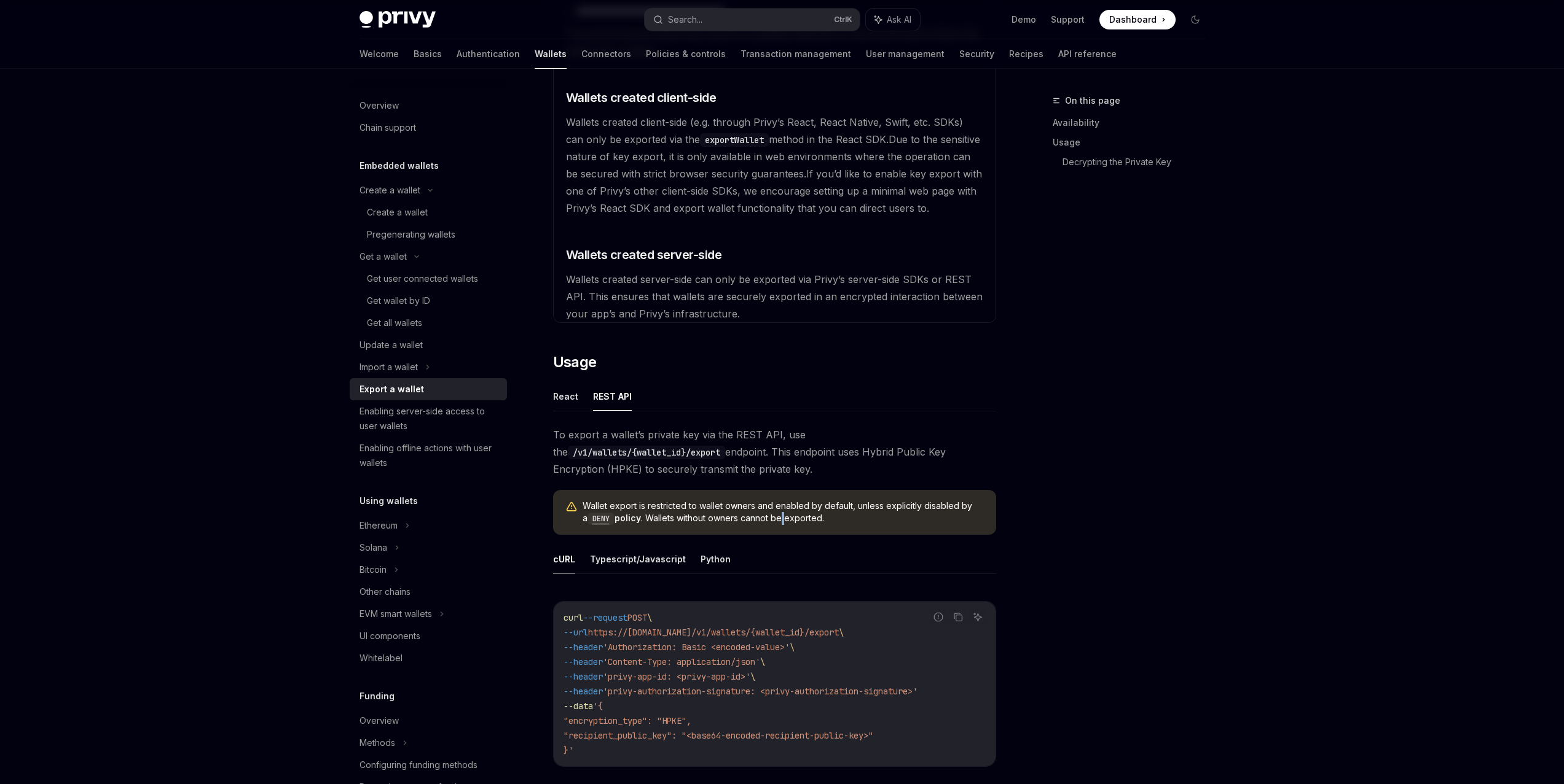
click at [778, 518] on span "Wallet export is restricted to wallet owners and enabled by default, unless exp…" at bounding box center [783, 512] width 401 height 25
click at [770, 527] on div "Wallet export is restricted to wallet owners and enabled by default, unless exp…" at bounding box center [774, 512] width 443 height 45
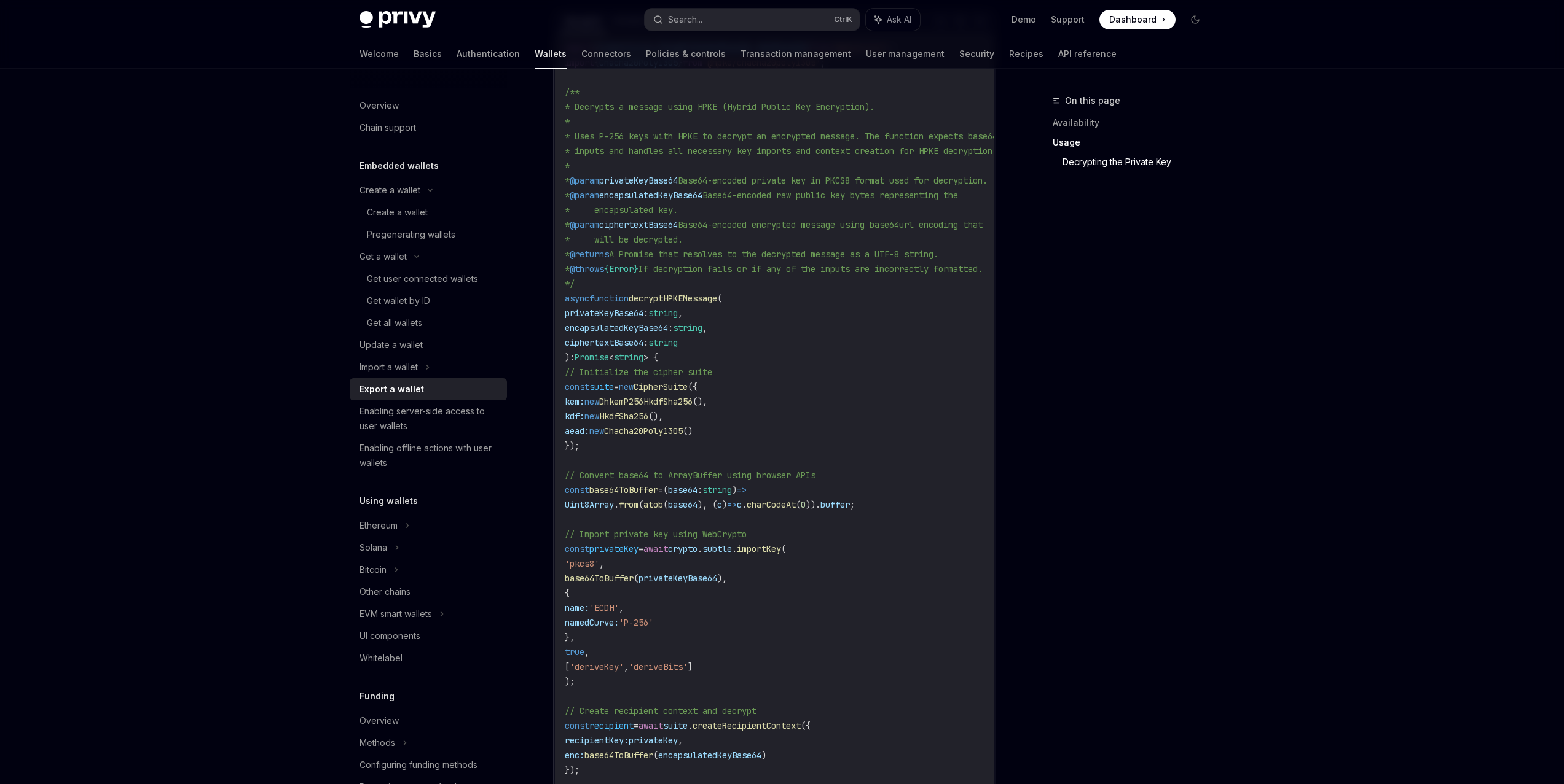
scroll to position [1801, 0]
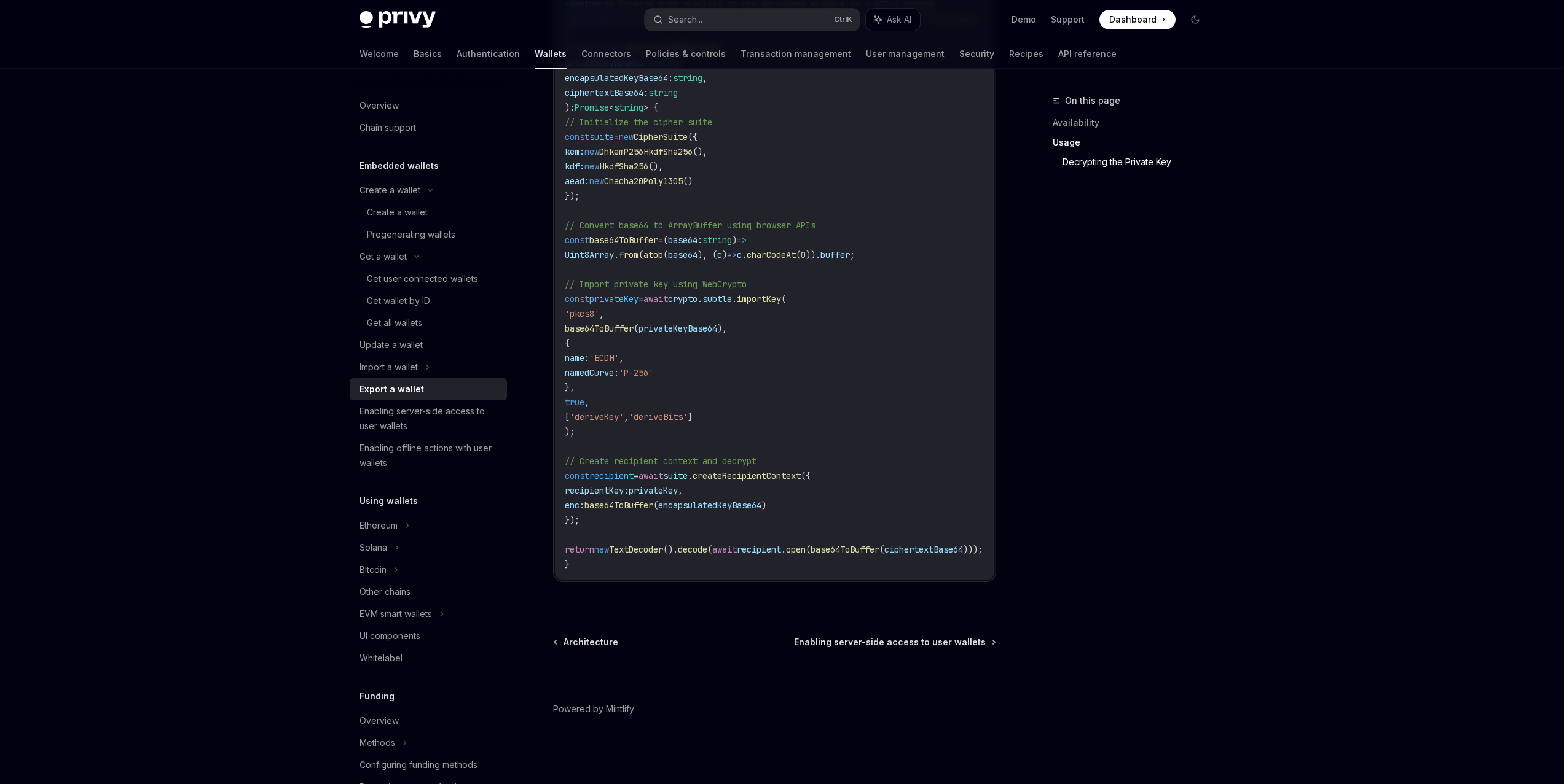
drag, startPoint x: 1121, startPoint y: 571, endPoint x: 1105, endPoint y: 520, distance: 53.5
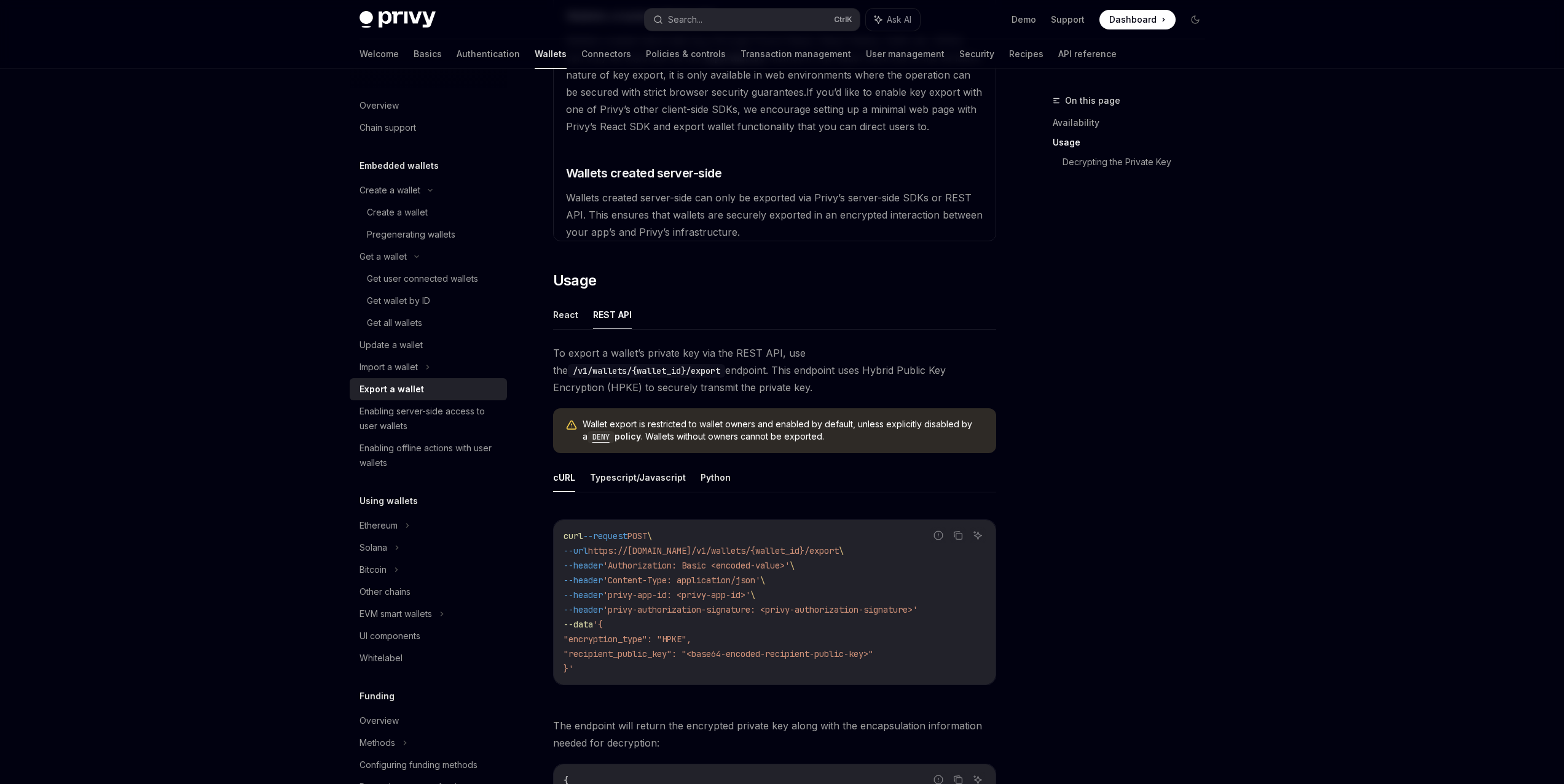
scroll to position [0, 0]
